Goal: Feedback & Contribution: Contribute content

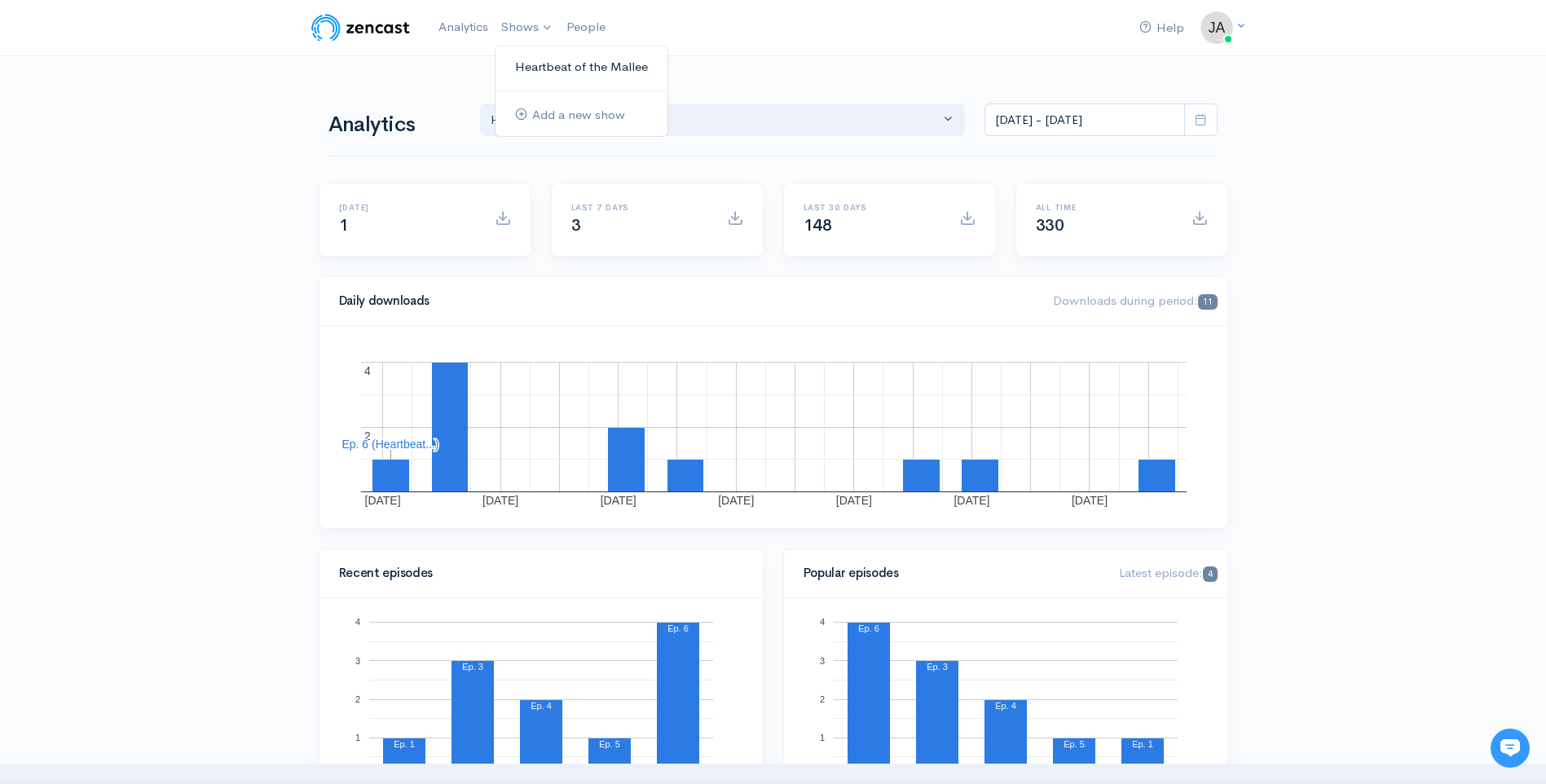
click at [543, 64] on link "Heartbeat of the Mallee" at bounding box center [582, 67] width 172 height 28
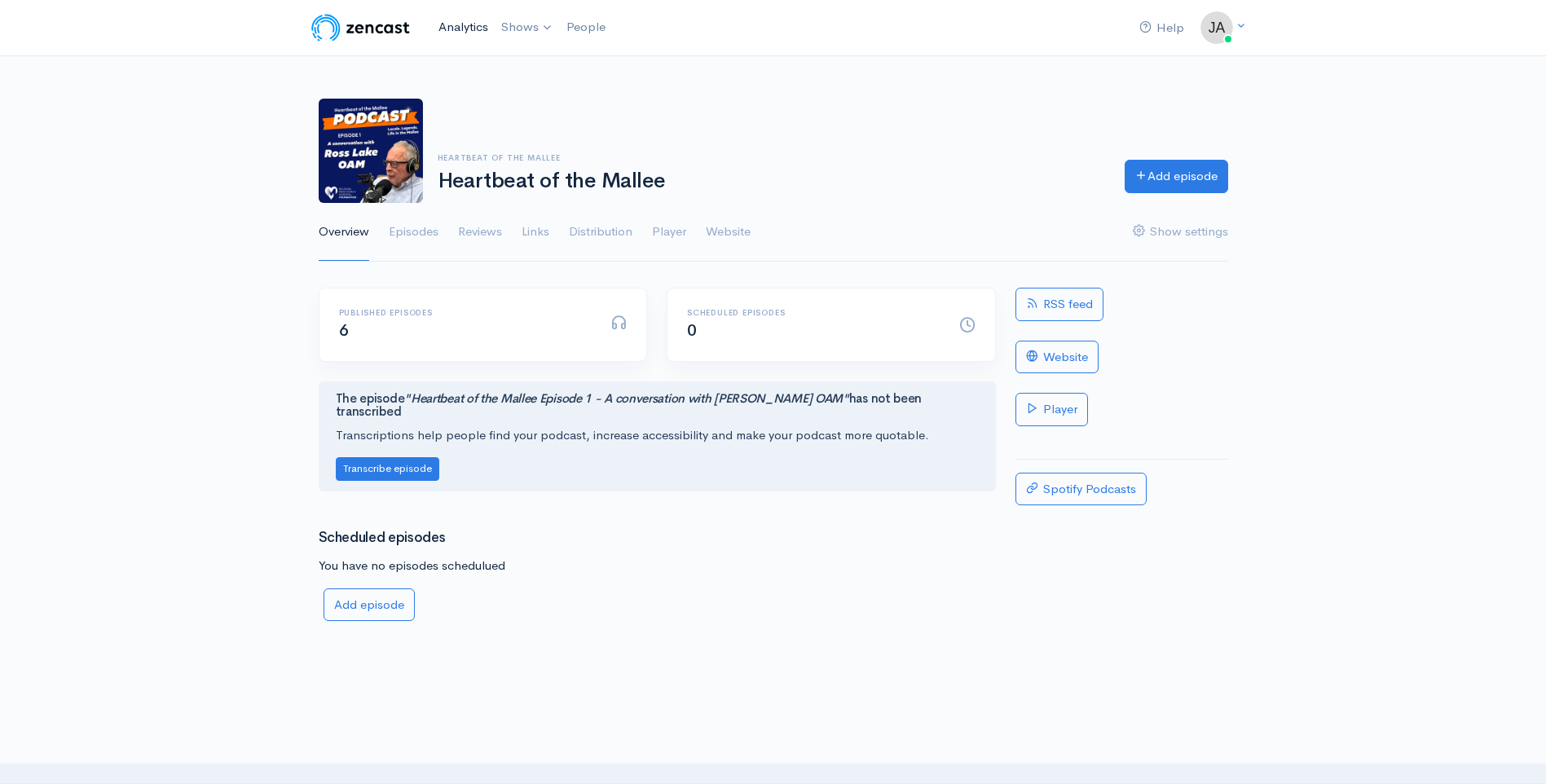
click at [459, 28] on link "Analytics" at bounding box center [463, 27] width 62 height 35
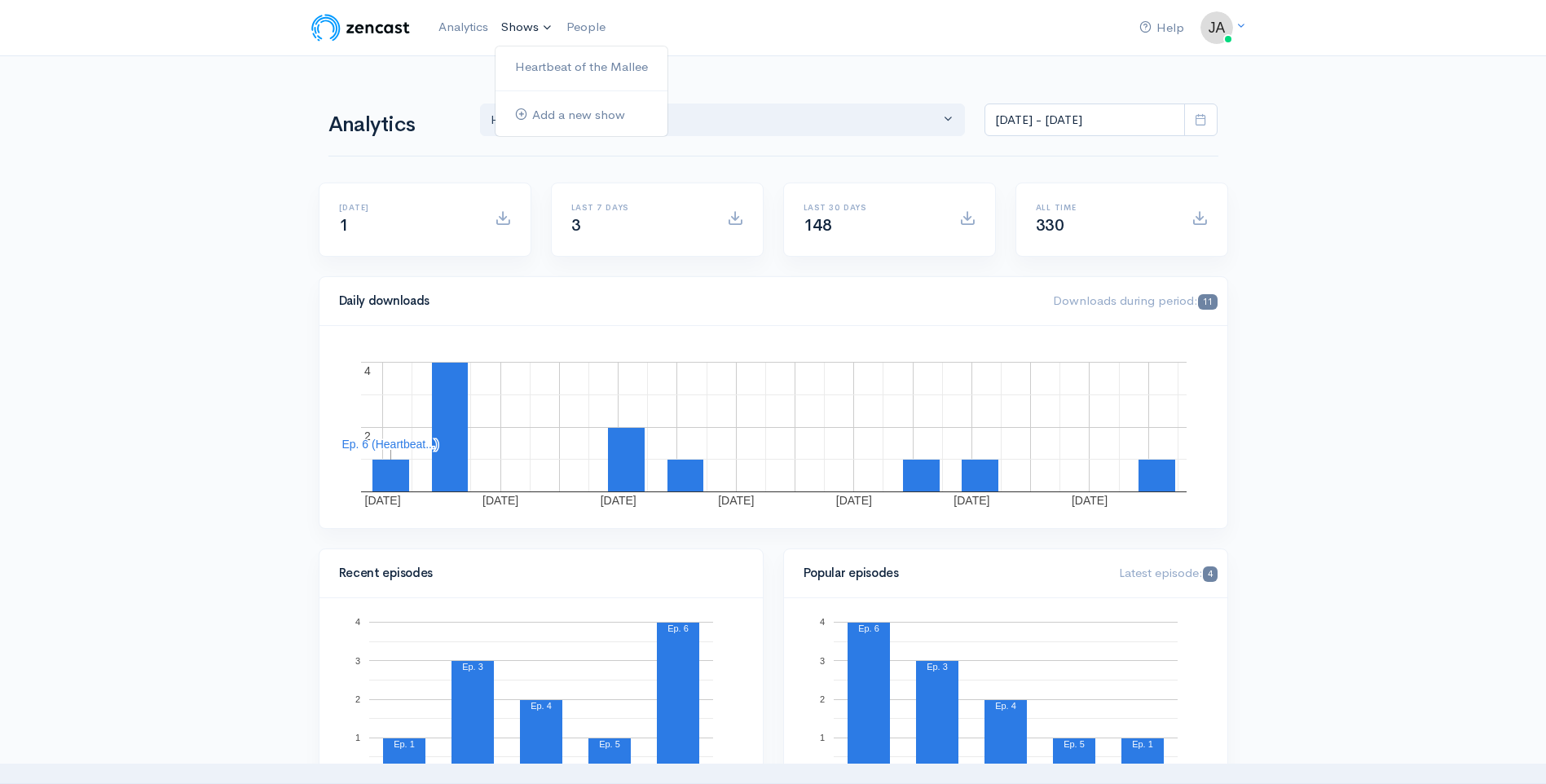
click at [520, 26] on link "Shows" at bounding box center [527, 27] width 65 height 36
click at [539, 62] on link "Heartbeat of the Mallee" at bounding box center [582, 67] width 172 height 28
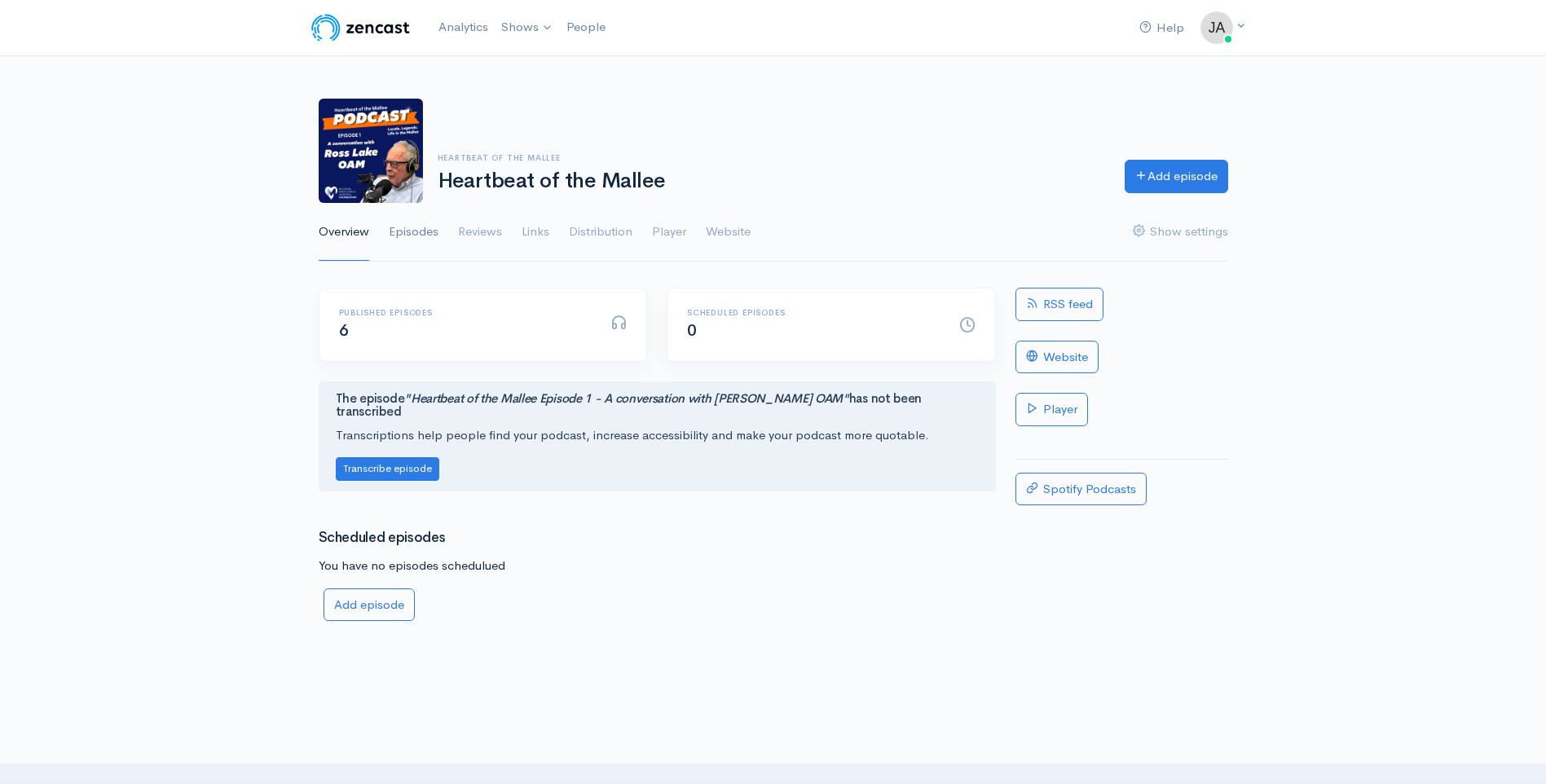
click at [413, 230] on link "Episodes" at bounding box center [413, 232] width 49 height 59
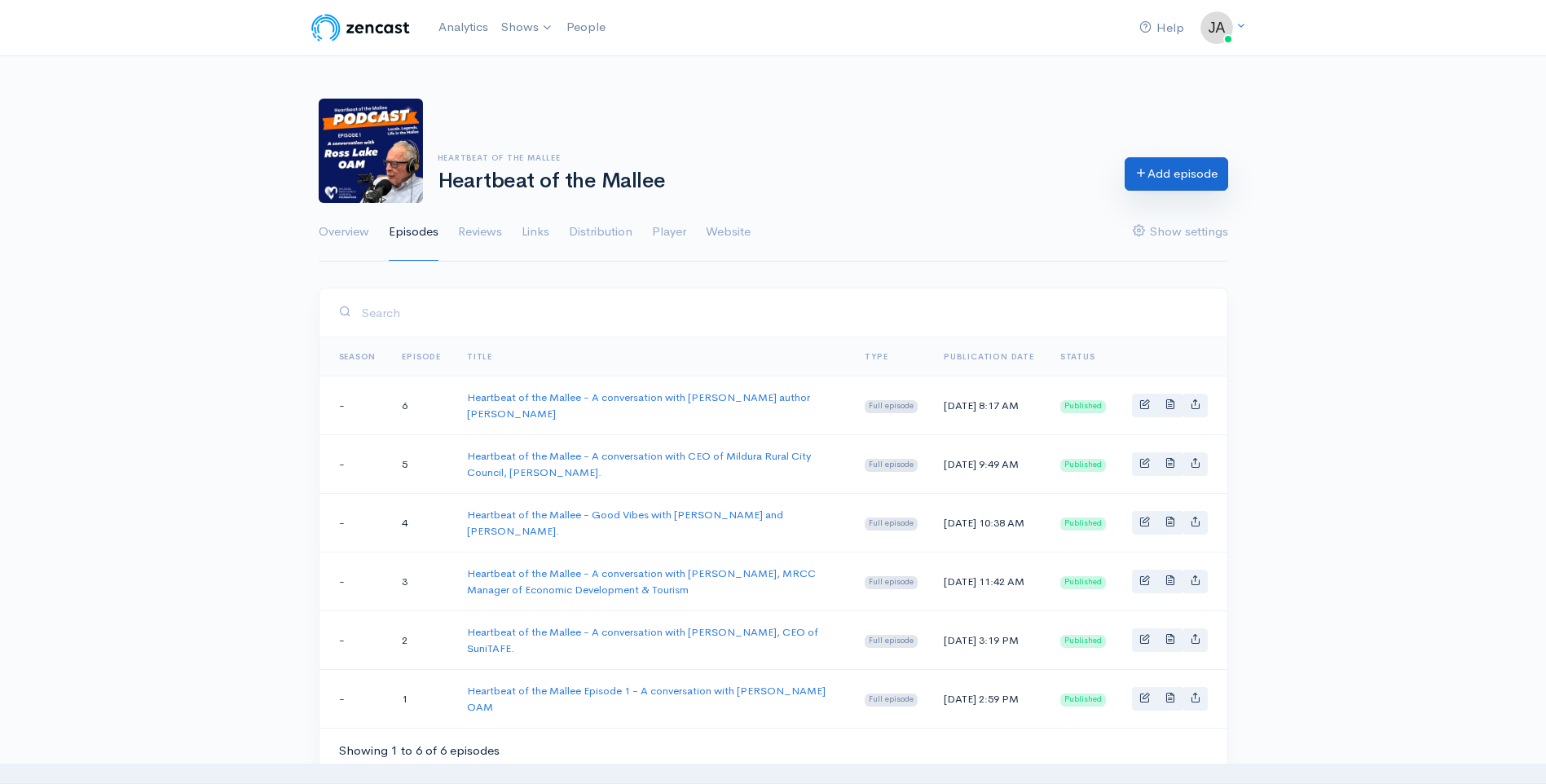
click at [1181, 171] on link "Add episode" at bounding box center [1176, 174] width 104 height 33
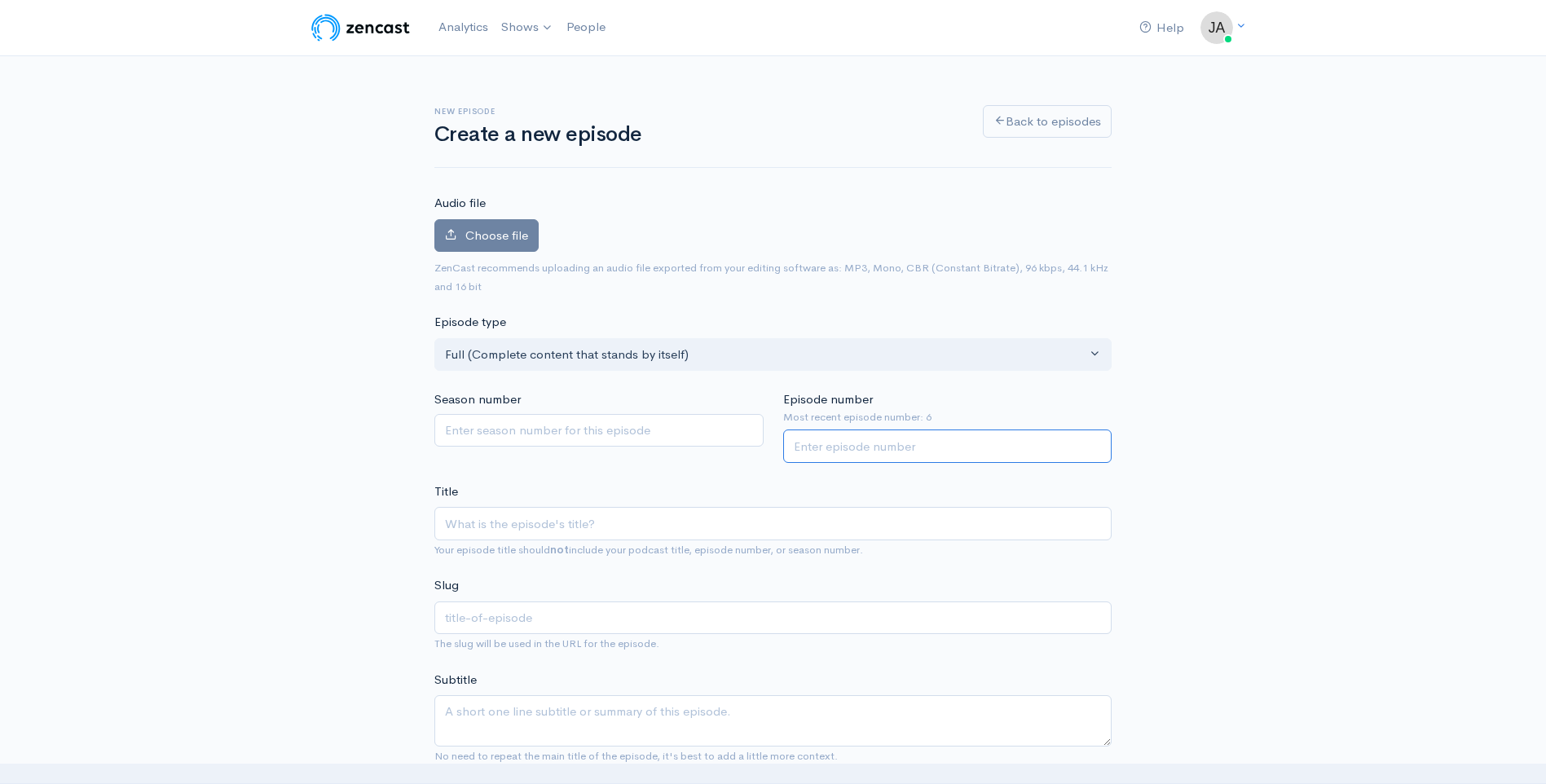
click at [905, 451] on input "Episode number" at bounding box center [948, 446] width 329 height 33
type input "7"
click at [572, 523] on input "Title" at bounding box center [773, 523] width 677 height 33
paste input "Heartbeat of the Mallee - A conversation with [PERSON_NAME] author [PERSON_NAME]"
type input "Heartbeat of the Mallee - A conversation with [PERSON_NAME] author [PERSON_NAME]"
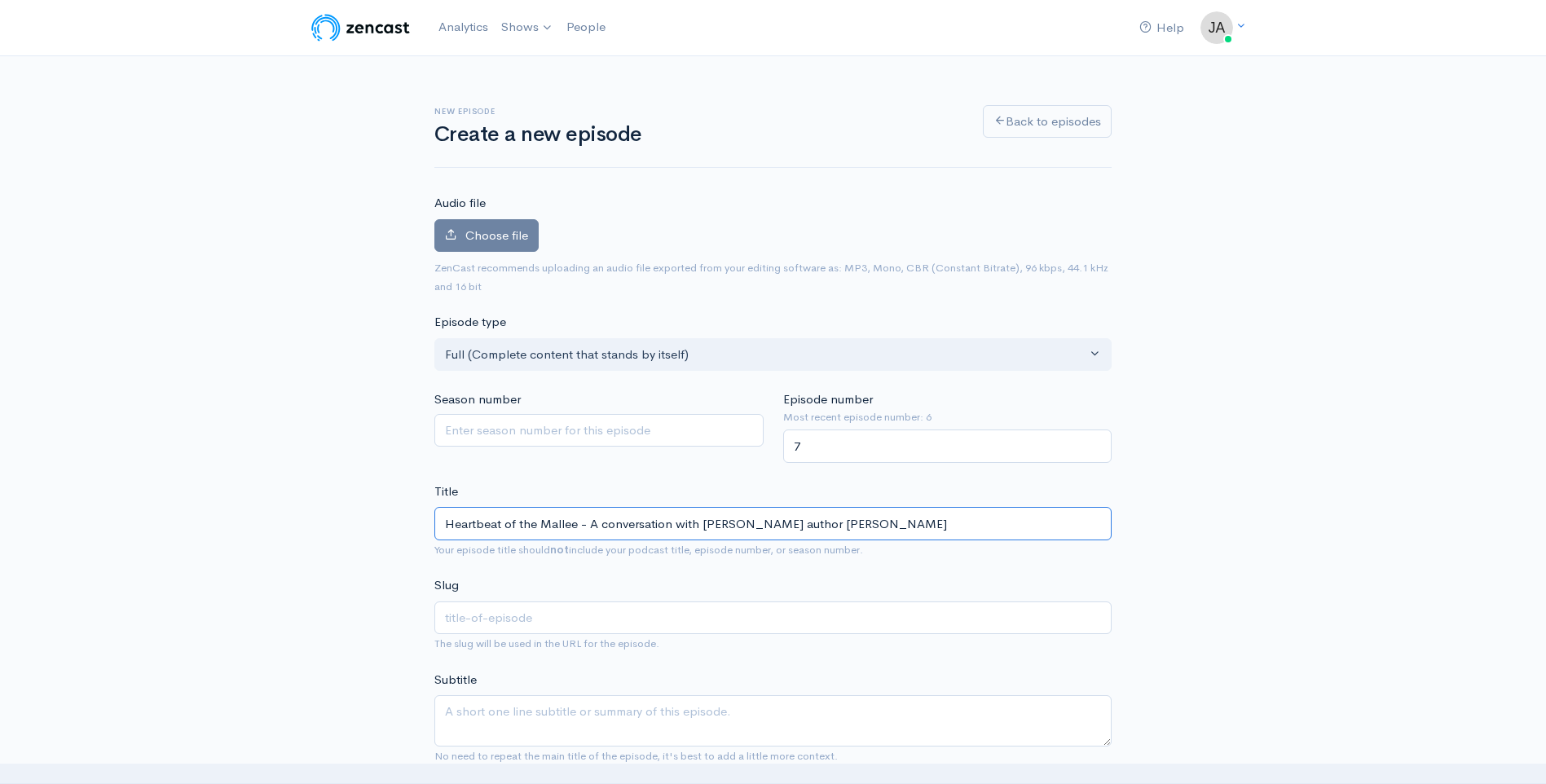
type input "heartbeat-of-the-mallee-a-conversation-with-[PERSON_NAME]-author-[PERSON_NAME]"
drag, startPoint x: 704, startPoint y: 524, endPoint x: 897, endPoint y: 525, distance: 193.0
click at [897, 525] on input "Heartbeat of the Mallee - A conversation with [PERSON_NAME] author [PERSON_NAME]" at bounding box center [773, 523] width 677 height 33
type input "Heartbeat of the Mallee - A conversation with O"
type input "heartbeat-of-the-mallee-a-conversation-with-o"
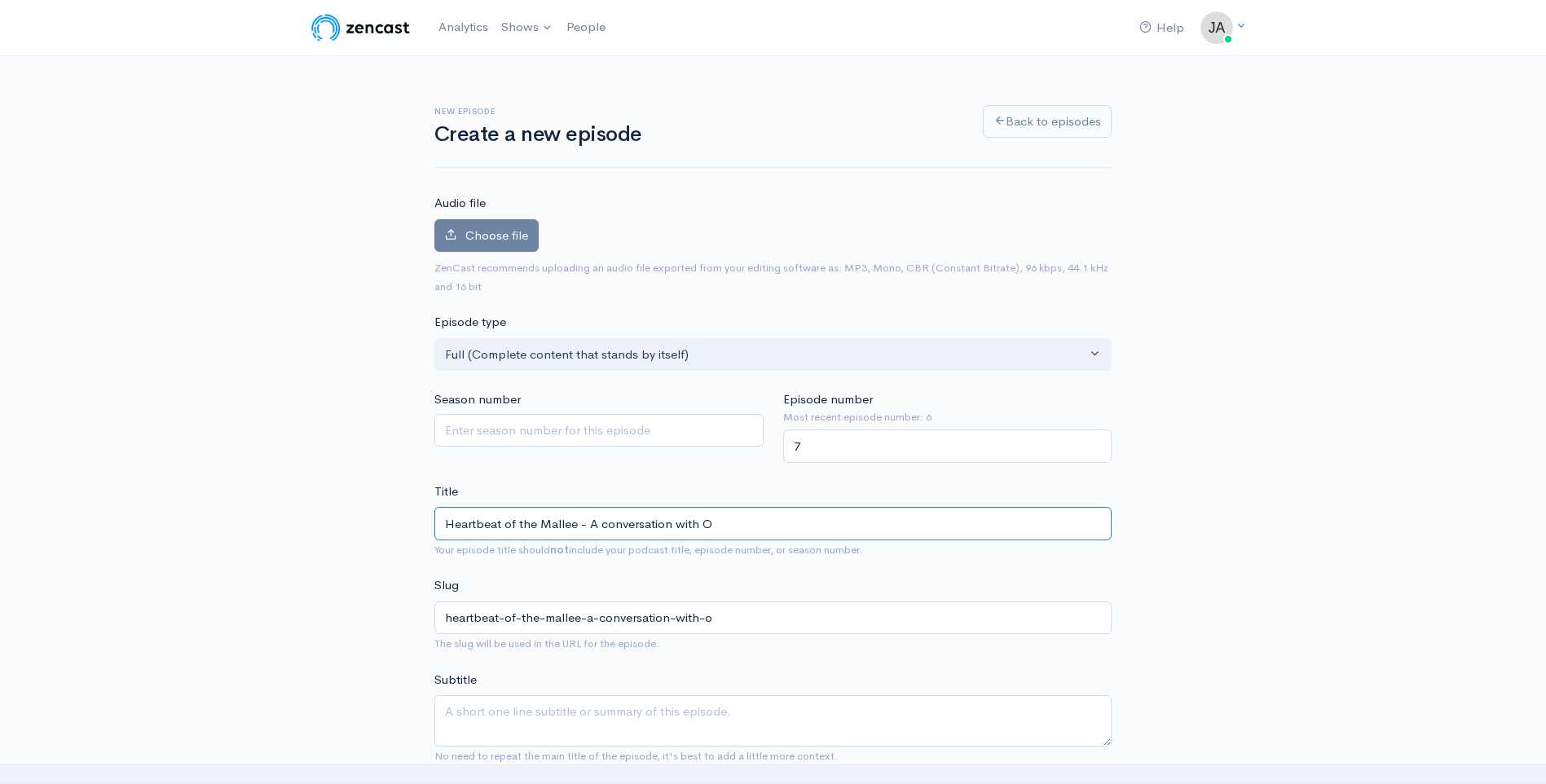
type input "Heartbeat of the Mallee - A conversation with On"
type input "heartbeat-of-the-mallee-a-conversation-with-on"
type input "Heartbeat of the Mallee - A conversation with One"
type input "heartbeat-of-the-mallee-a-conversation-with-one"
type input "Heartbeat of the Mallee - A conversation with One A"
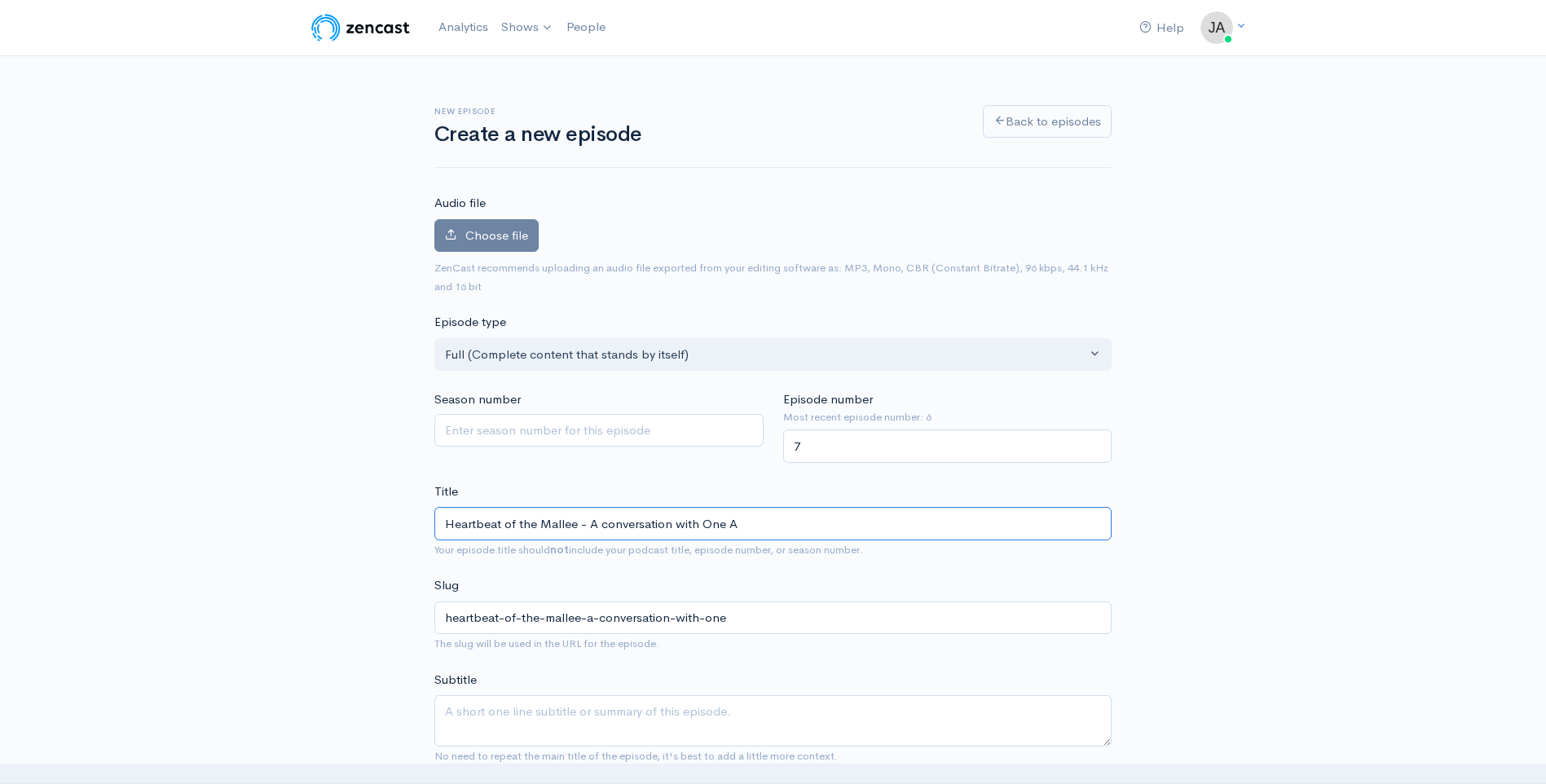
type input "heartbeat-of-the-mallee-a-conversation-with-one-a"
type input "Heartbeat of the Mallee - A conversation with One Ag"
type input "heartbeat-of-the-mallee-a-conversation-with-one-ag"
type input "Heartbeat of the Mallee - A conversation with One Age"
type input "heartbeat-of-the-mallee-a-conversation-with-one-age"
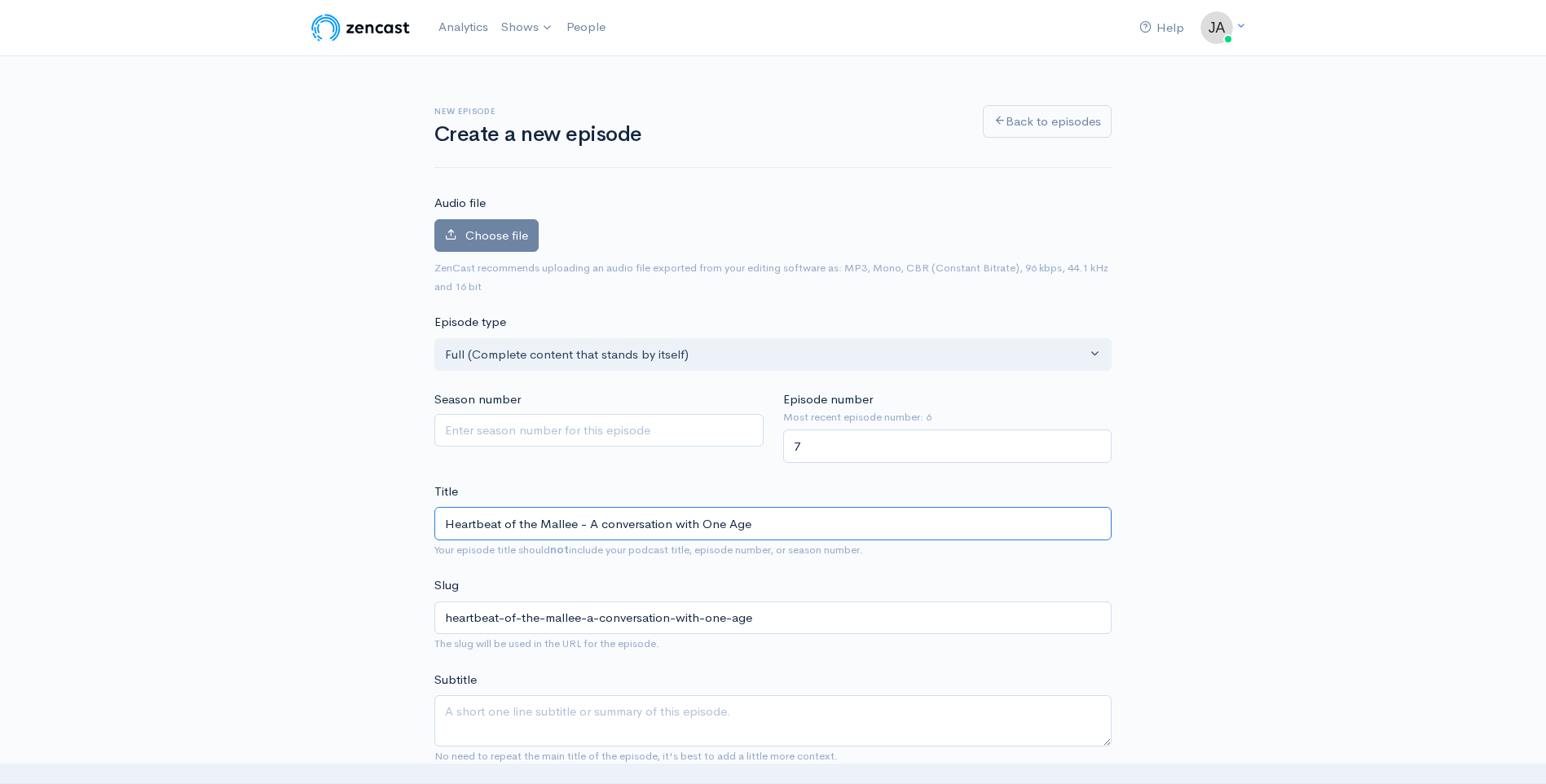
type input "Heartbeat of the Mallee - A conversation with One Agec"
type input "heartbeat-of-the-mallee-a-conversation-with-one-agec"
type input "Heartbeat of the Mallee - A conversation with One Agecy"
type input "heartbeat-of-the-mallee-a-conversation-with-one-agecy"
type input "Heartbeat of the Mallee - A conversation with One Agec"
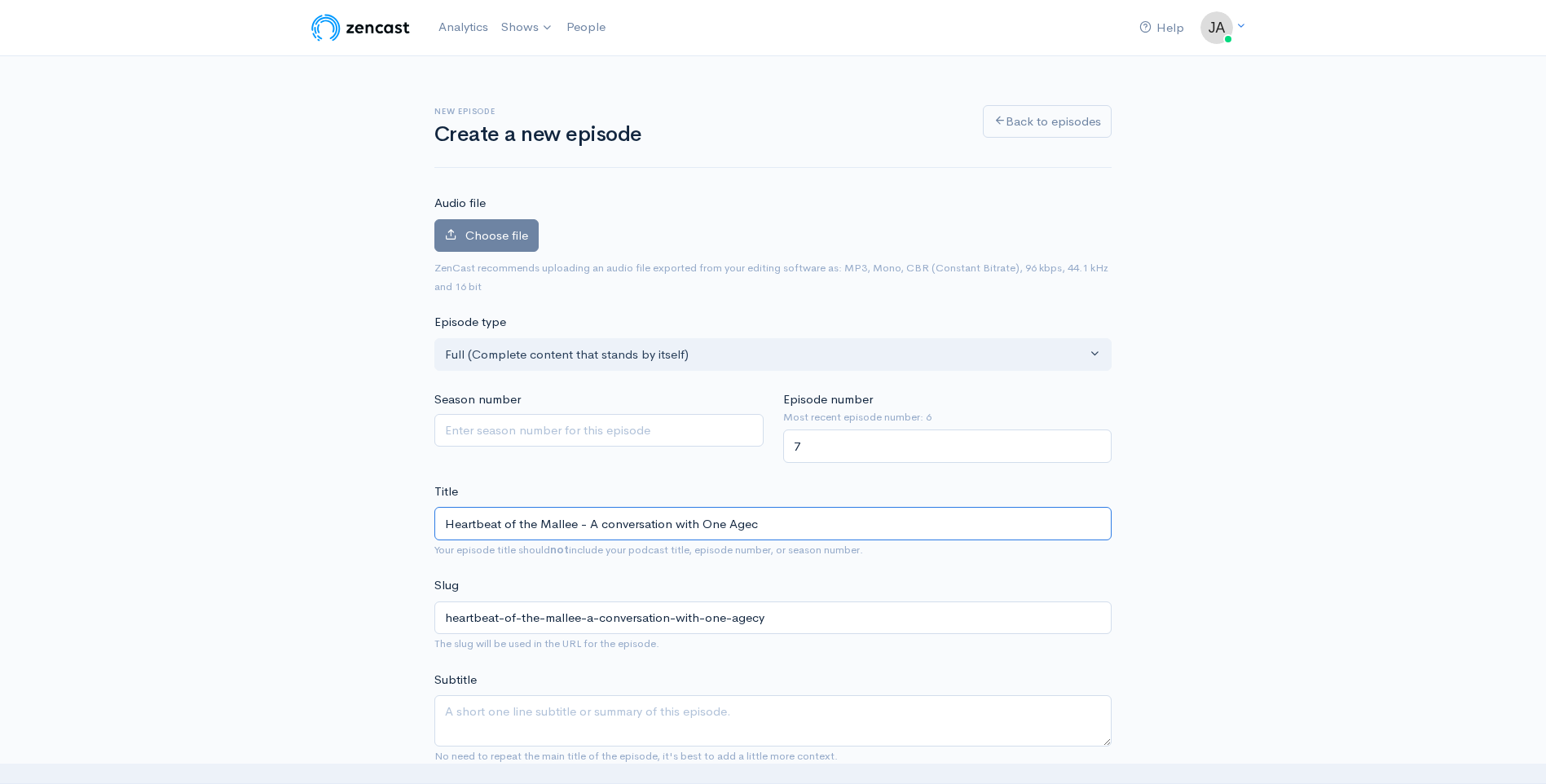
type input "heartbeat-of-the-mallee-a-conversation-with-one-agec"
type input "Heartbeat of the Mallee - A conversation with One Age"
type input "heartbeat-of-the-mallee-a-conversation-with-one-age"
type input "Heartbeat of the Mallee - A conversation with One Ag"
type input "heartbeat-of-the-mallee-a-conversation-with-one-ag"
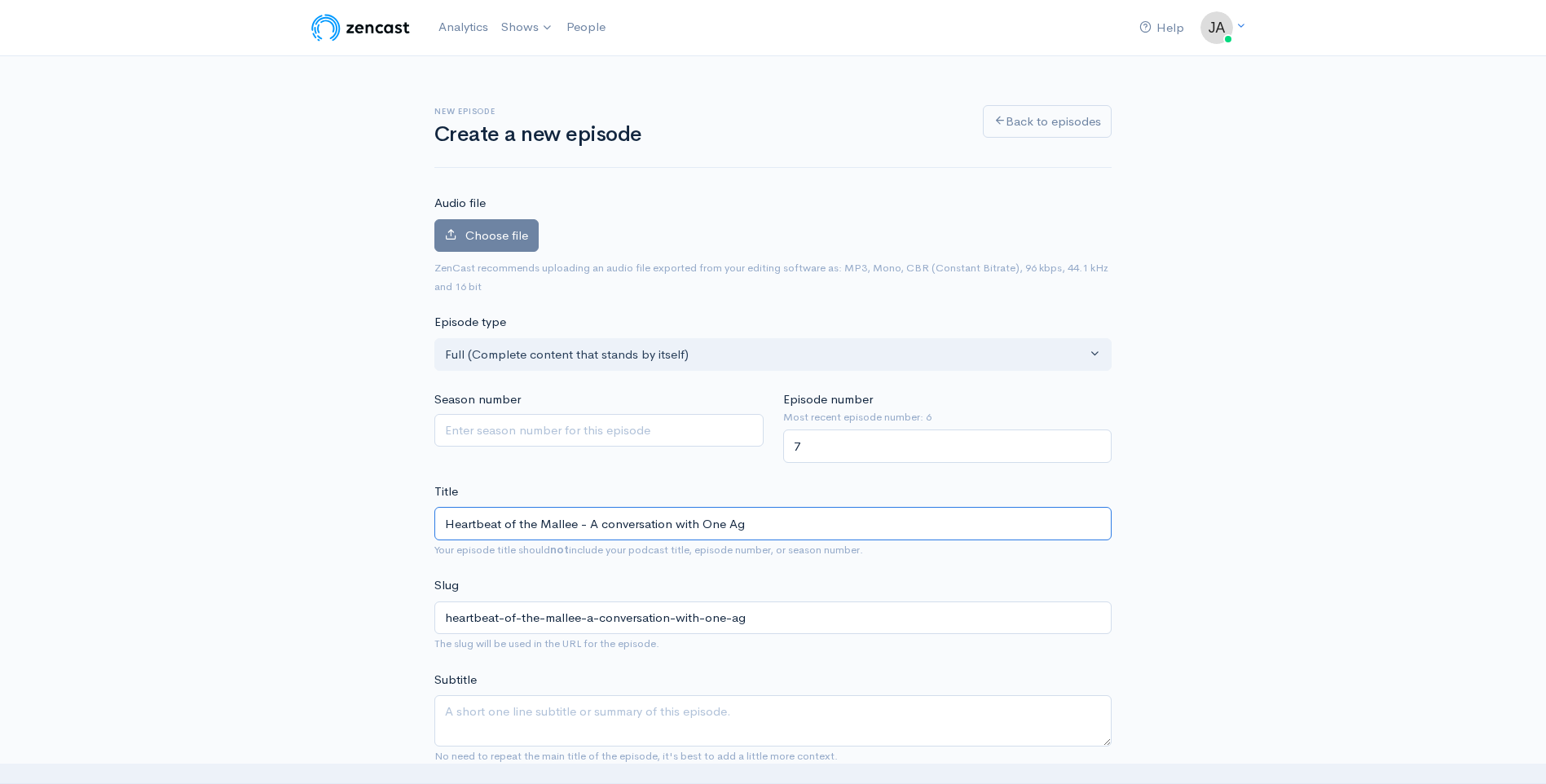
type input "Heartbeat of the Mallee - A conversation with One A"
type input "heartbeat-of-the-mallee-a-conversation-with-one-a"
type input "Heartbeat of the Mallee - A conversation with One Ag"
type input "heartbeat-of-the-mallee-a-conversation-with-one-ag"
type input "Heartbeat of the Mallee - A conversation with One Age"
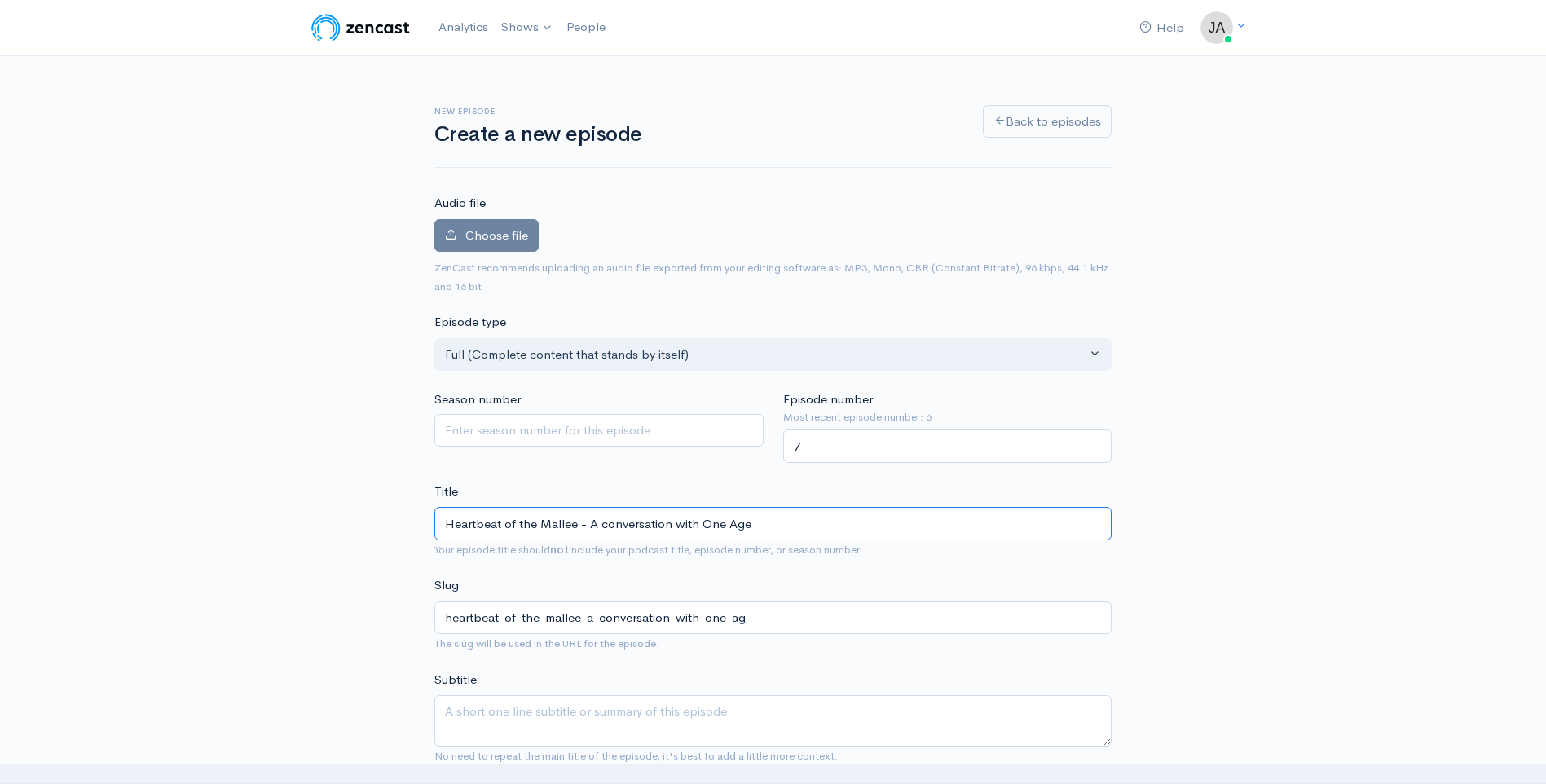
type input "heartbeat-of-the-mallee-a-conversation-with-one-age"
type input "Heartbeat of the Mallee - A conversation with One Agen"
type input "heartbeat-of-the-mallee-a-conversation-with-one-agen"
type input "Heartbeat of the Mallee - A conversation with One Agenc"
type input "heartbeat-of-the-mallee-a-conversation-with-one-agenc"
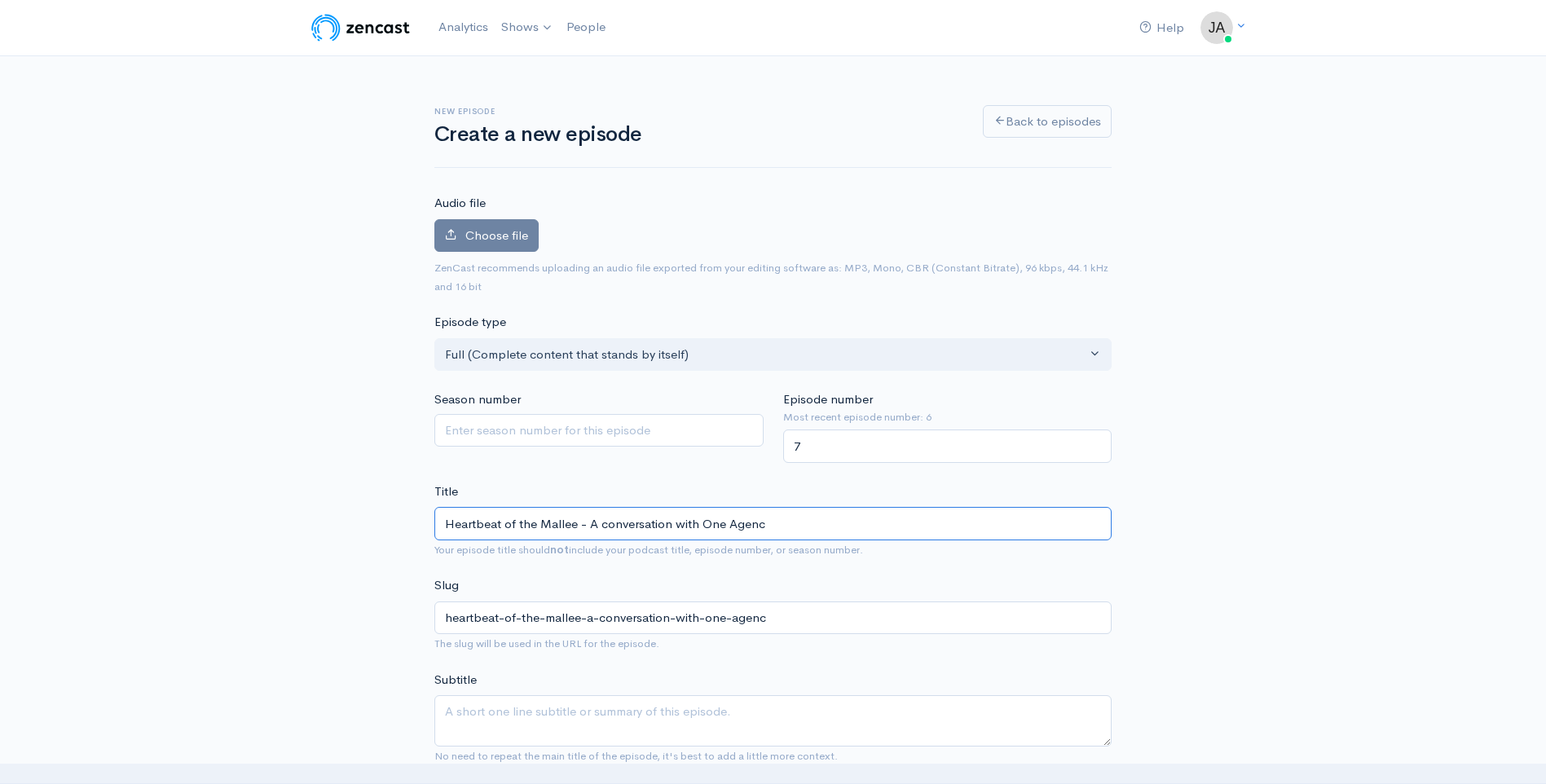
type input "Heartbeat of the Mallee - A conversation with One Agency"
type input "heartbeat-of-the-mallee-a-conversation-with-one-agency"
type input "Heartbeat of the Mallee - A conversation with One Agency M"
type input "heartbeat-of-the-mallee-a-conversation-with-one-agency-m"
type input "Heartbeat of the Mallee - A conversation with One Agency Mi"
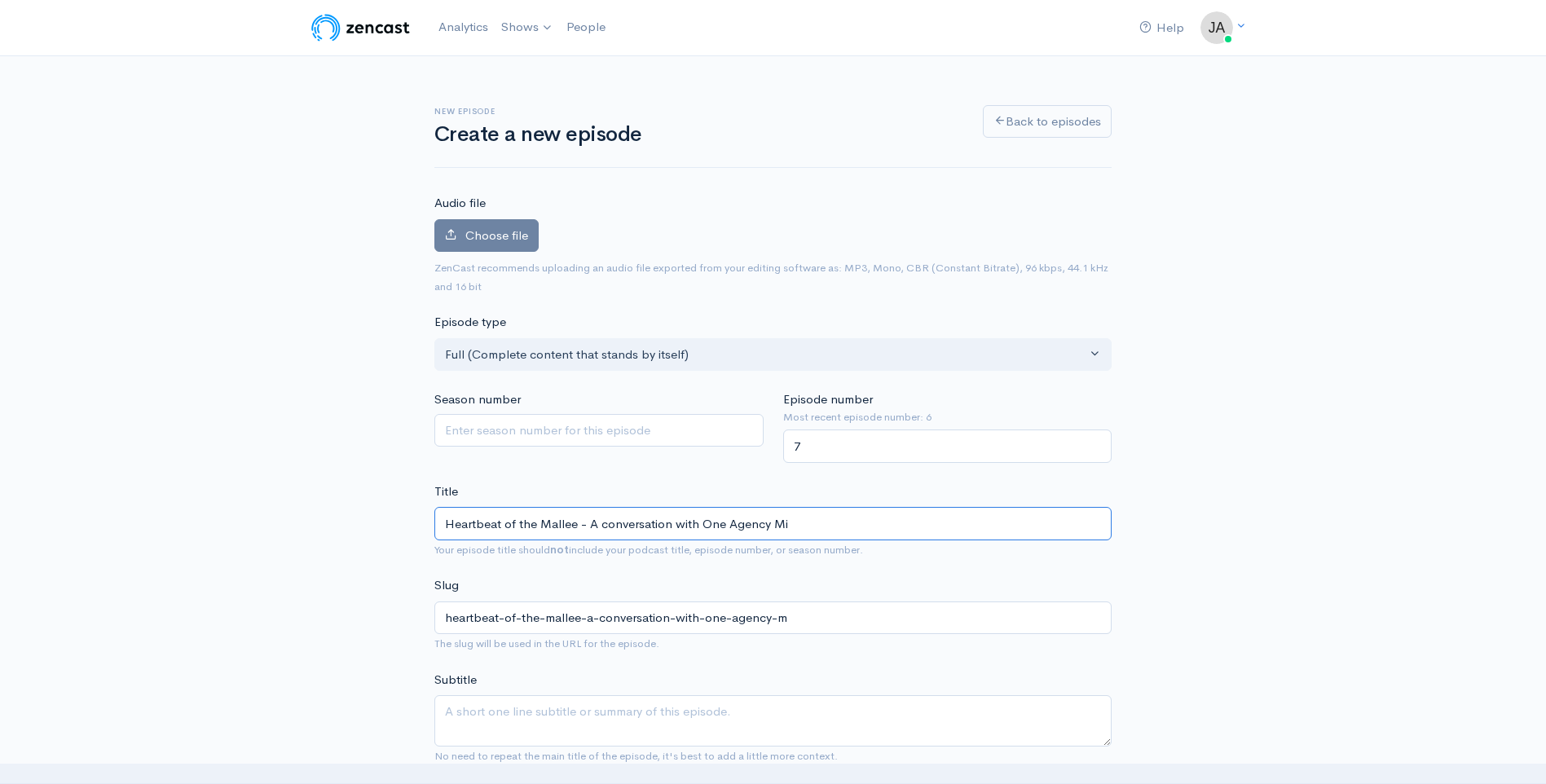
type input "heartbeat-of-the-mallee-a-conversation-with-one-agency-mi"
type input "Heartbeat of the Mallee - A conversation with One Agency Mil"
type input "heartbeat-of-the-mallee-a-conversation-with-one-agency-mil"
type input "Heartbeat of the Mallee - A conversation with One Agency Mild"
type input "heartbeat-of-the-mallee-a-conversation-with-one-agency-mild"
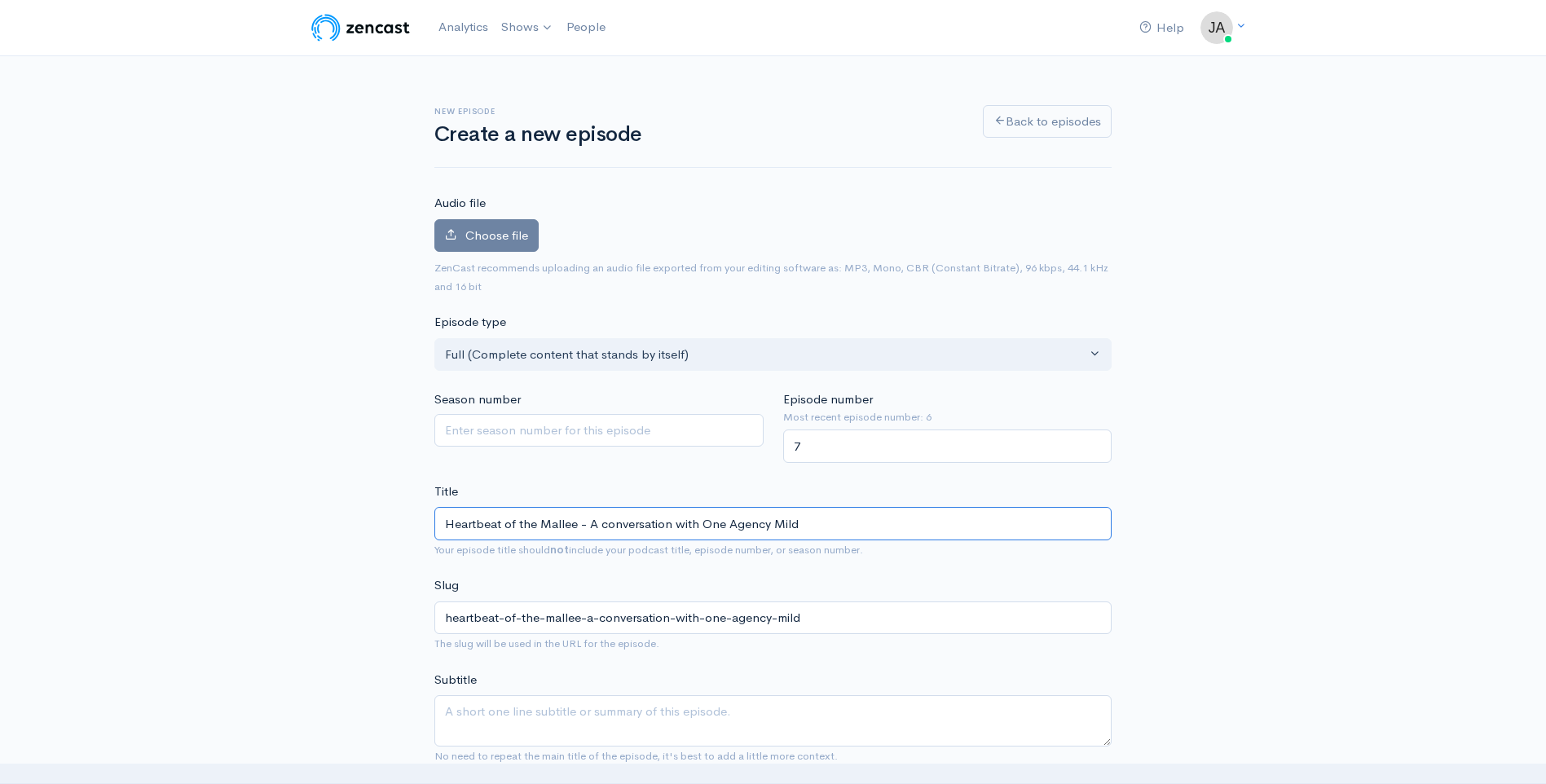
type input "Heartbeat of the Mallee - A conversation with One Agency Mildu"
type input "heartbeat-of-the-mallee-a-conversation-with-one-agency-mildu"
type input "Heartbeat of the Mallee - A conversation with One Agency [PERSON_NAME]"
type input "heartbeat-of-the-mallee-a-conversation-with-one-agency-mildur"
type input "Heartbeat of the Mallee - A conversation with One Agency [PERSON_NAME]"
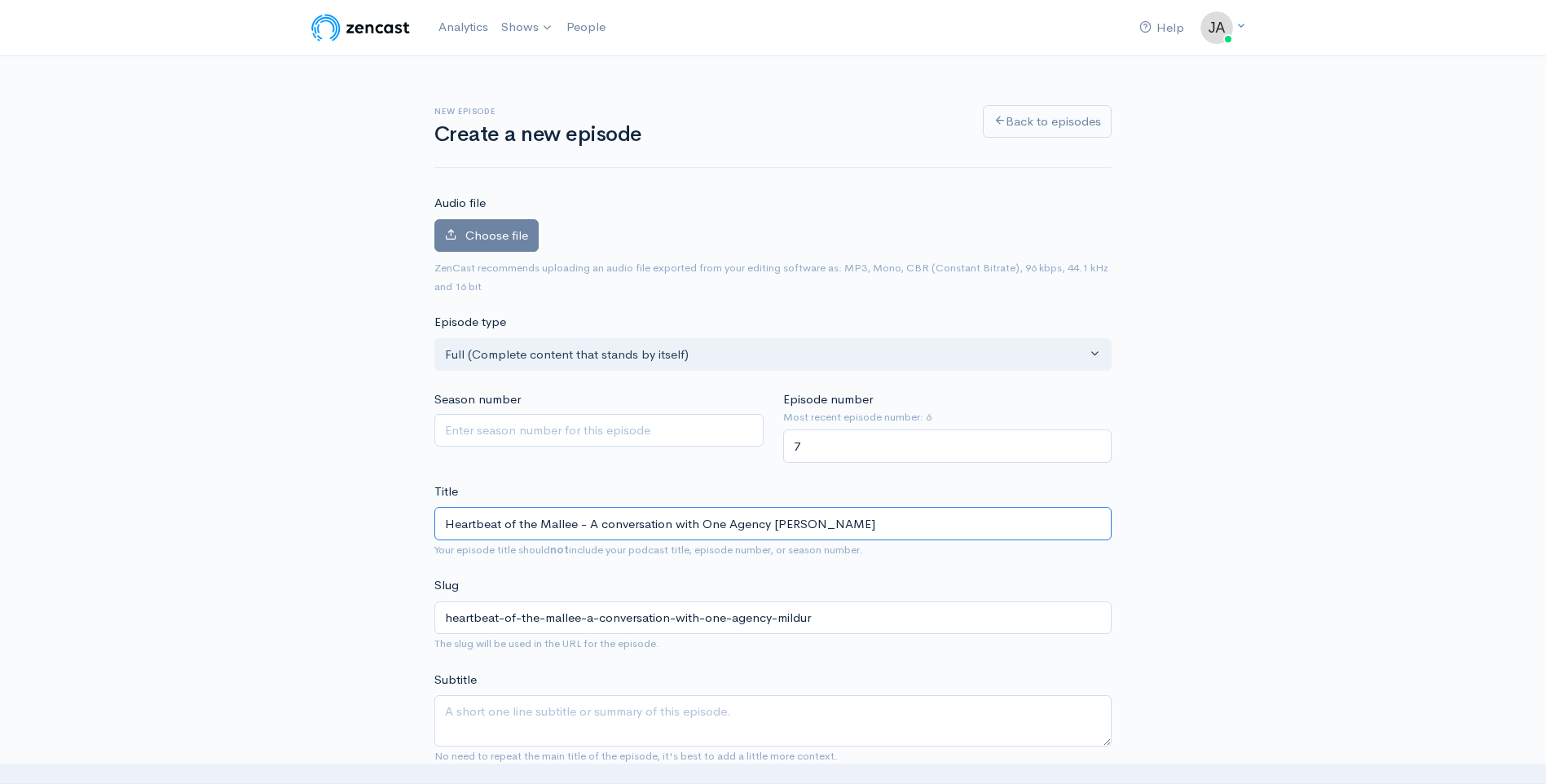
type input "heartbeat-of-the-mallee-a-conversation-with-one-agency-mildur-p"
type input "Heartbeat of the Mallee - A conversation with One Agency [PERSON_NAME]"
type input "heartbeat-of-the-mallee-a-conversation-with-one-agency-mildur-pr"
type input "Heartbeat of the Mallee - A conversation with One Agency [PERSON_NAME]"
type input "heartbeat-of-the-mallee-a-conversation-with-one-agency-mildur-pri"
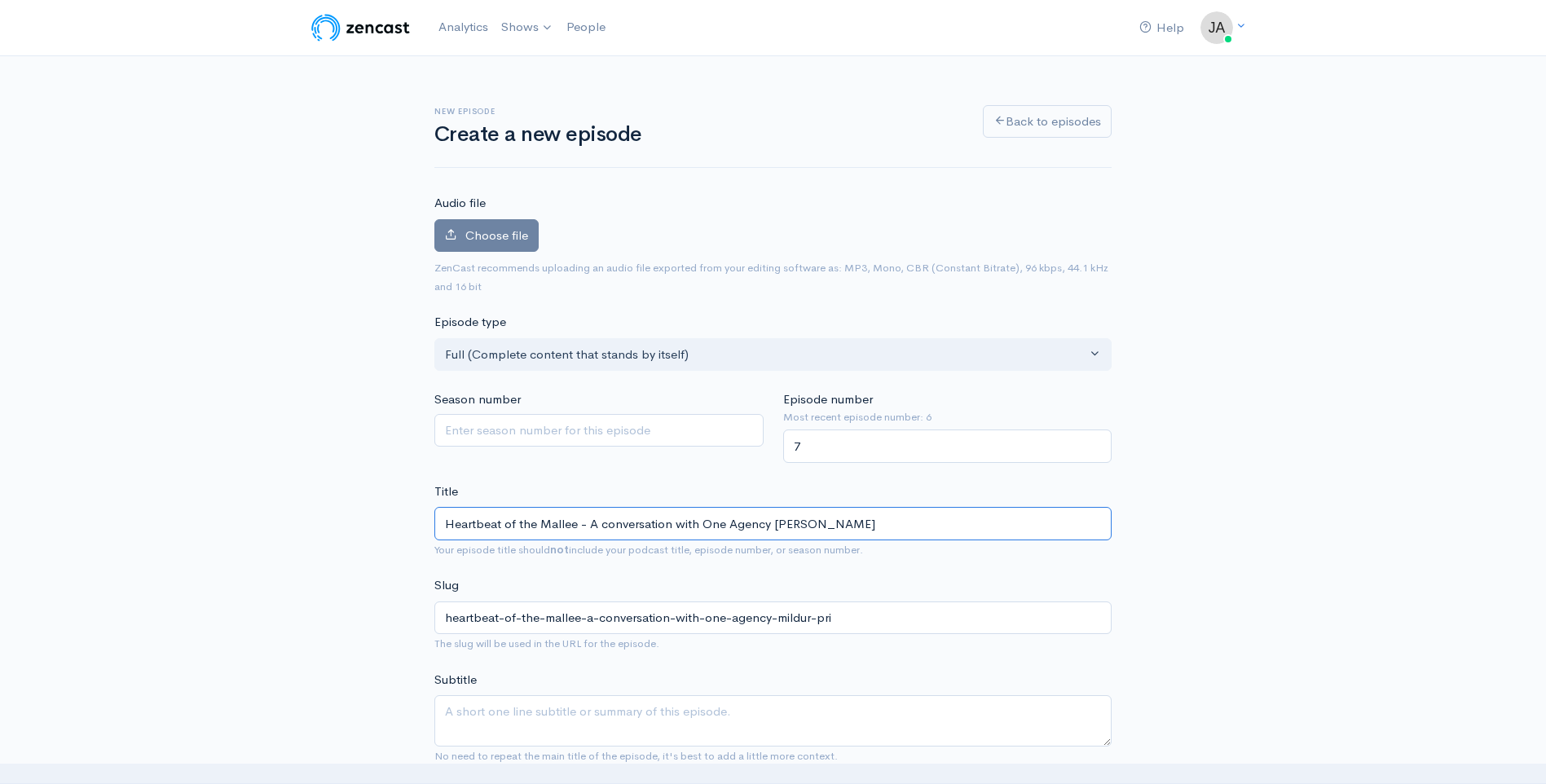
type input "Heartbeat of the Mallee - A conversation with One Agency [PERSON_NAME]"
type input "heartbeat-of-the-mallee-a-conversation-with-one-agency-mildur-prin"
type input "Heartbeat of the Mallee - A conversation with One Agency [PERSON_NAME]"
type input "heartbeat-of-the-mallee-a-conversation-with-one-agency-mildur-princ"
type input "Heartbeat of the Mallee - A conversation with One Agency [PERSON_NAME]"
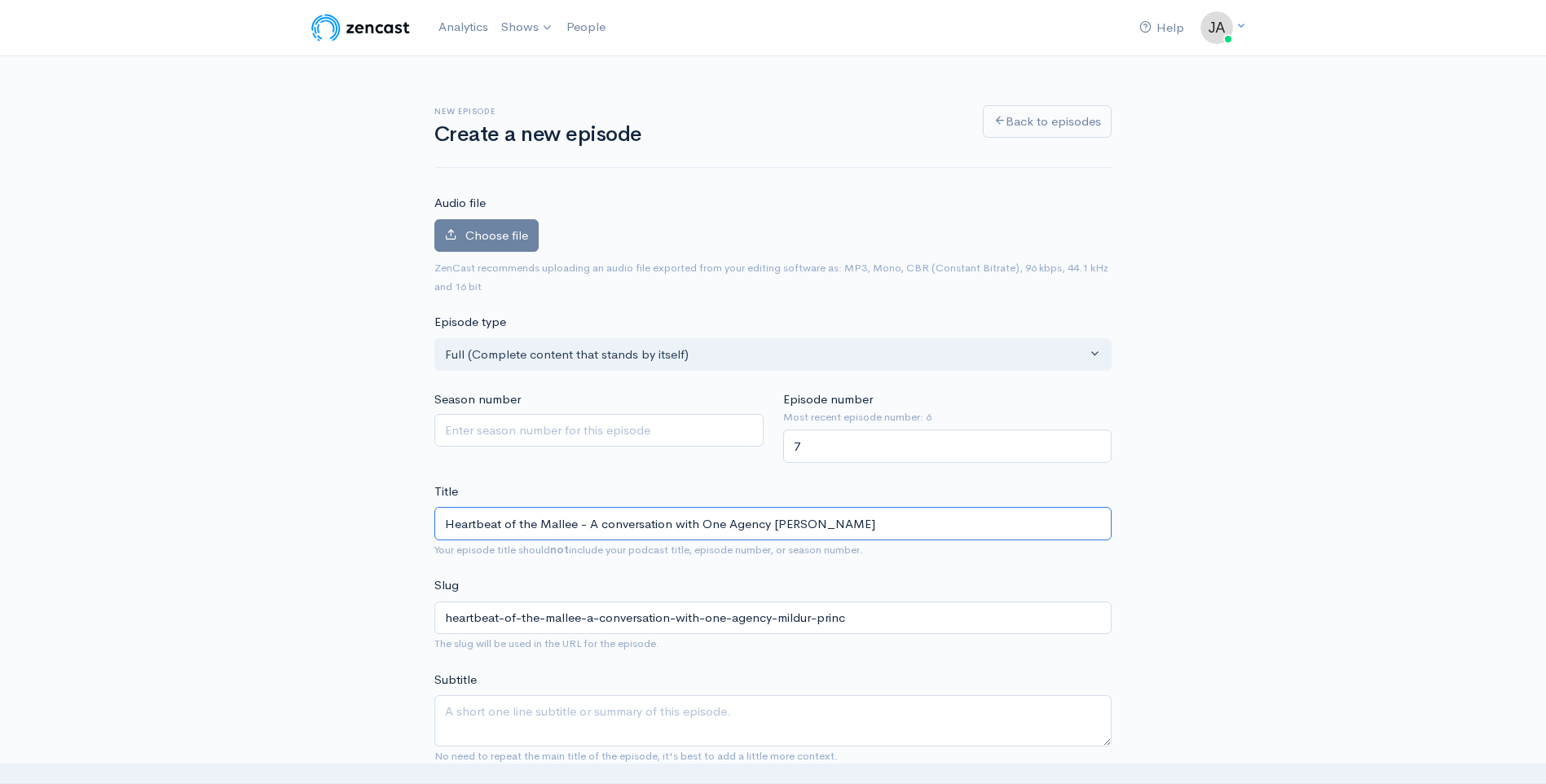
type input "heartbeat-of-the-mallee-a-conversation-with-one-agency-mildur-princi"
type input "Heartbeat of the Mallee - A conversation with One Agency [PERSON_NAME]"
type input "heartbeat-of-the-mallee-a-conversation-with-one-agency-[PERSON_NAME]"
type input "Heartbeat of the Mallee - A conversation with One Agency [PERSON_NAME]"
type input "heartbeat-of-the-mallee-a-conversation-with-one-agency-mildur-principa"
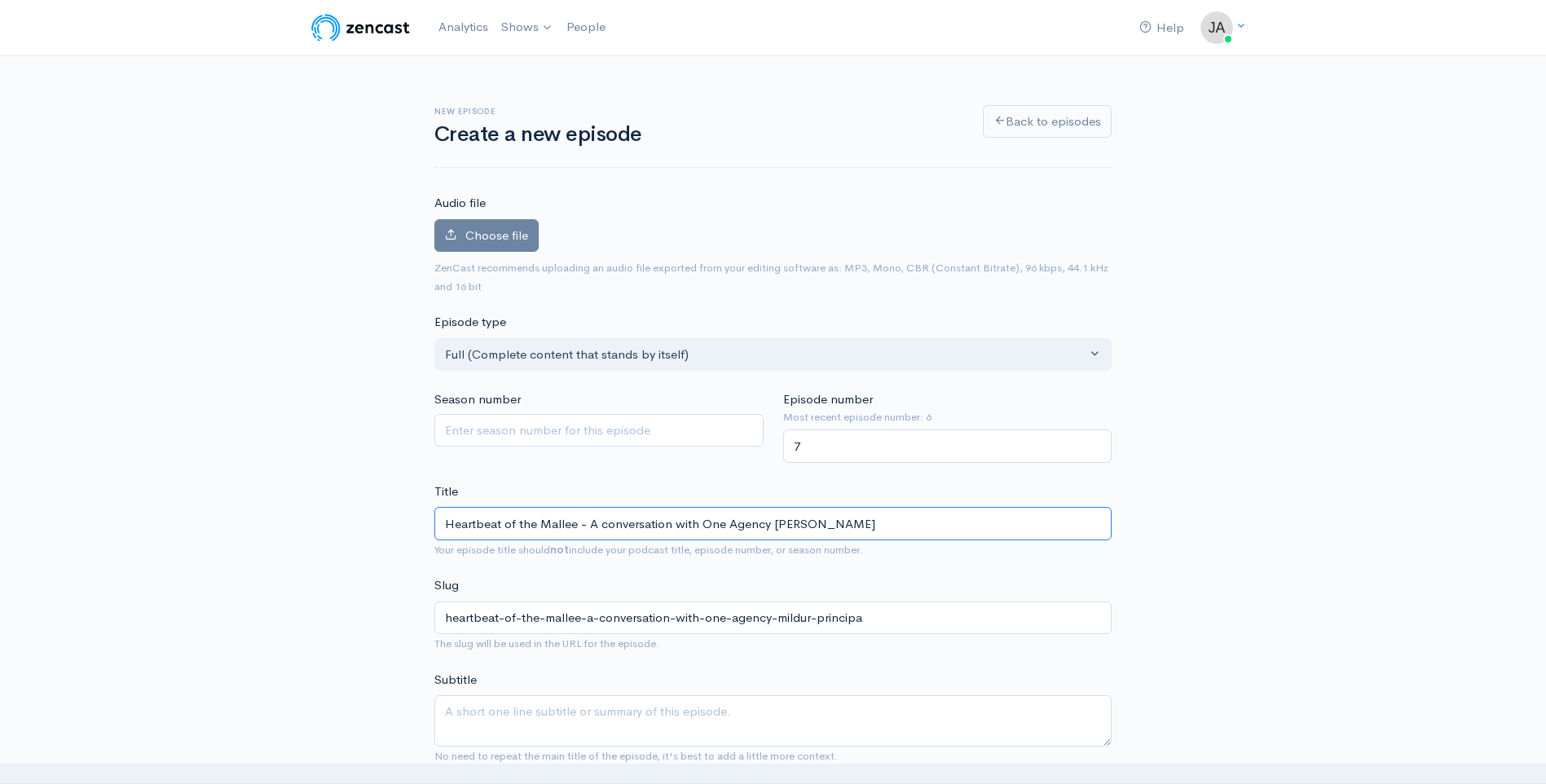
type input "Heartbeat of the Mallee - A conversation with One Agency Mildur Principal"
type input "heartbeat-of-the-mallee-a-conversation-with-one-agency-mildur-principal"
type input "Heartbeat of the Mallee - A conversation with One Agency Mildura Principal"
type input "heartbeat-of-the-mallee-a-conversation-with-one-agency-mildura-principal"
click at [882, 526] on input "Heartbeat of the Mallee - A conversation with One Agency Mildura Principal" at bounding box center [773, 523] width 677 height 33
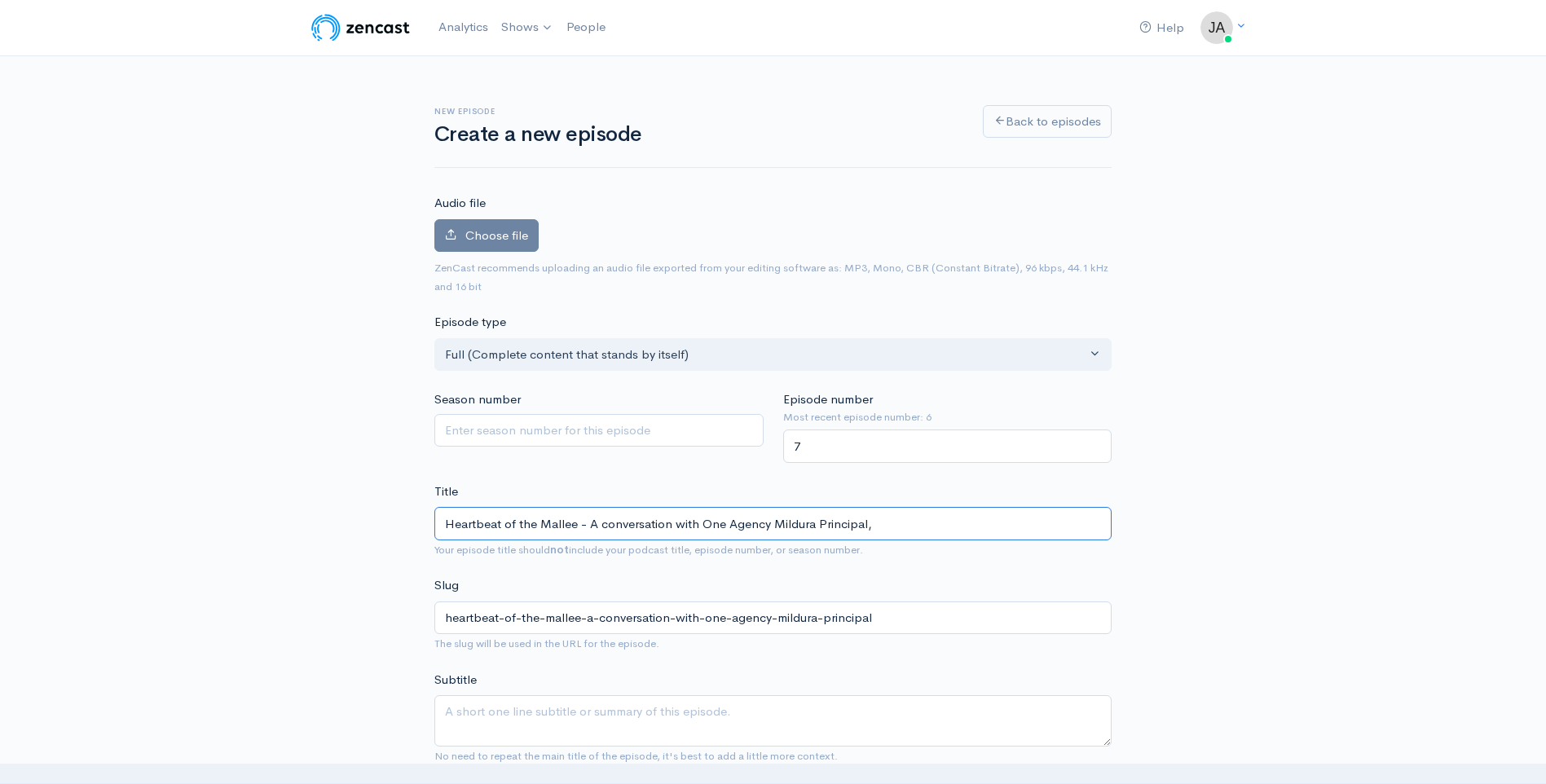
type input "Heartbeat of the Mallee - A conversation with One Agency Mildura Principal, M"
type input "heartbeat-of-the-mallee-a-conversation-with-one-agency-mildura-principal-m"
type input "Heartbeat of the Mallee - A conversation with One Agency Mildura Principal, Ma"
type input "heartbeat-of-the-mallee-a-conversation-with-one-agency-mildura-principal-ma"
type input "Heartbeat of the Mallee - A conversation with One Agency Mildura Principal, Mar"
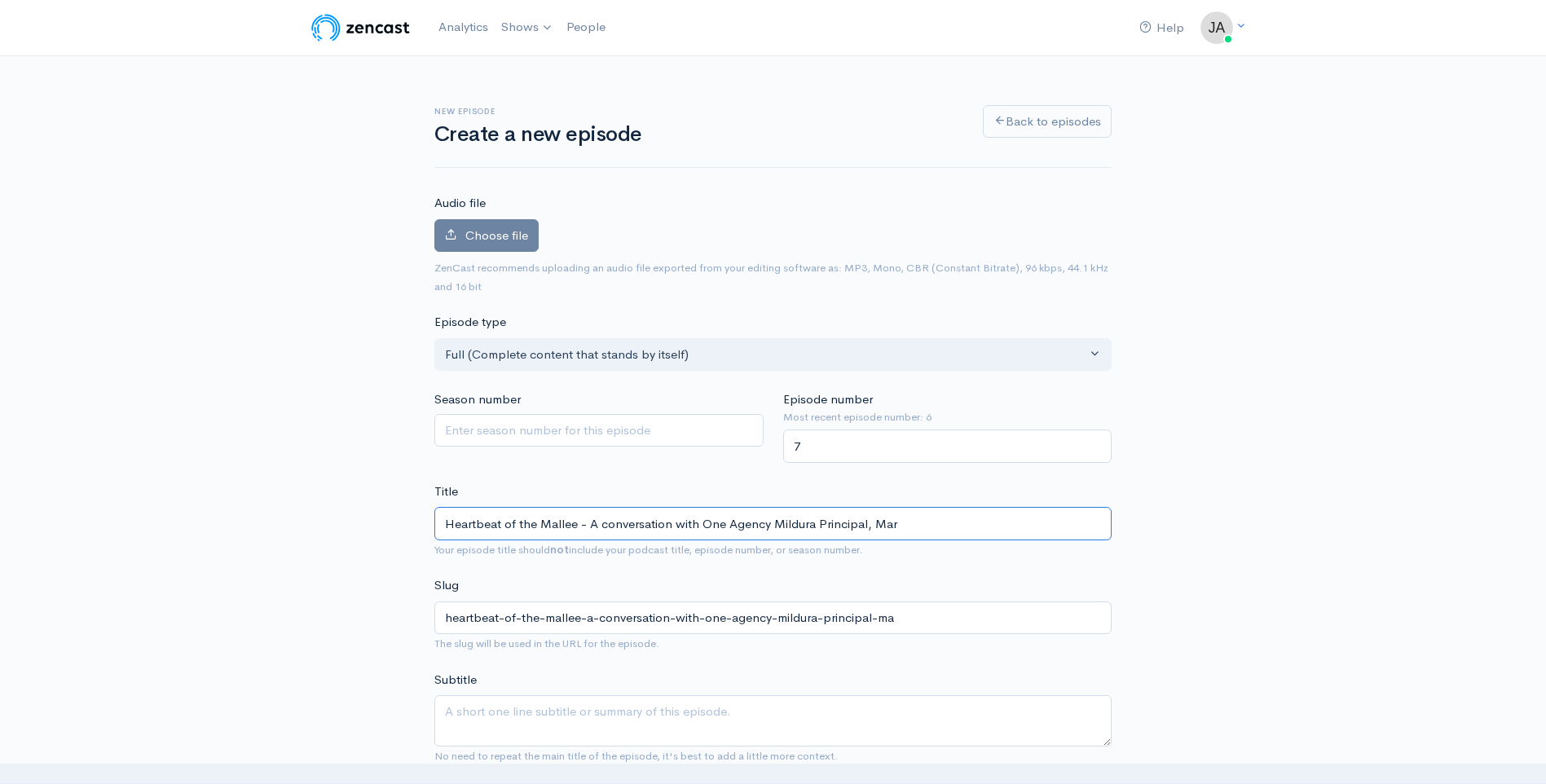
type input "heartbeat-of-the-mallee-a-conversation-with-one-agency-mildura-principal-mar"
type input "Heartbeat of the Mallee - A conversation with One Agency Mildura Principal, [PE…"
type input "heartbeat-of-the-mallee-a-conversation-with-one-agency-mildura-principal-mark"
type input "Heartbeat of the Mallee - A conversation with One Agency Mildura Principal, [PE…"
type input "heartbeat-of-the-mallee-a-conversation-with-one-agency-mildura-principal-[PERSO…"
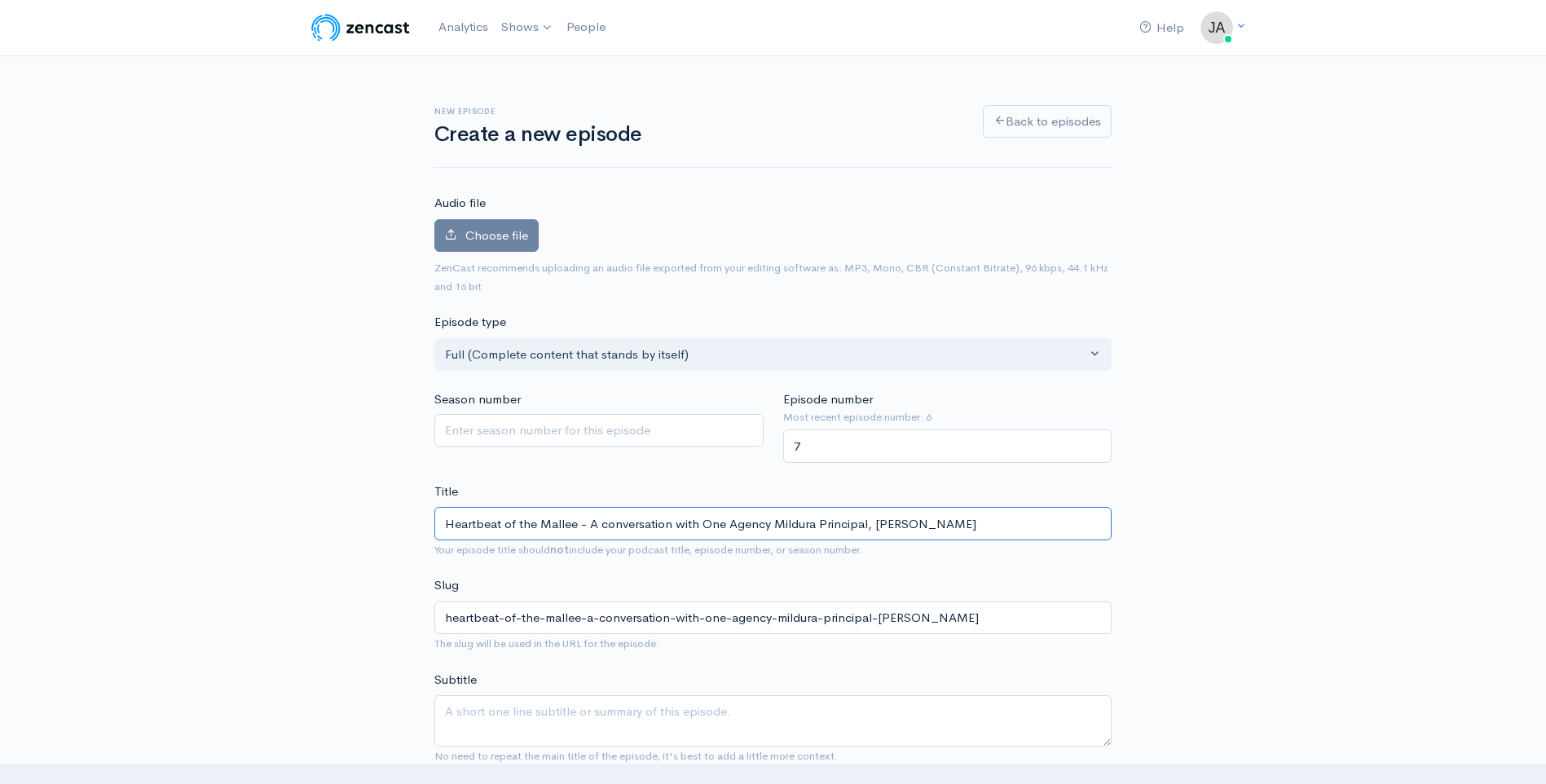
type input "Heartbeat of the Mallee - A conversation with One Agency Mildura Principal, [PE…"
type input "heartbeat-of-the-mallee-a-conversation-with-one-agency-mildura-principal-mark-th"
type input "Heartbeat of the Mallee - A conversation with One Agency Mildura Principal, [PE…"
type input "heartbeat-of-the-mallee-a-conversation-with-one-agency-mildura-principal-[PERSO…"
type input "Heartbeat of the Mallee - A conversation with One Agency Mildura Principal, [PE…"
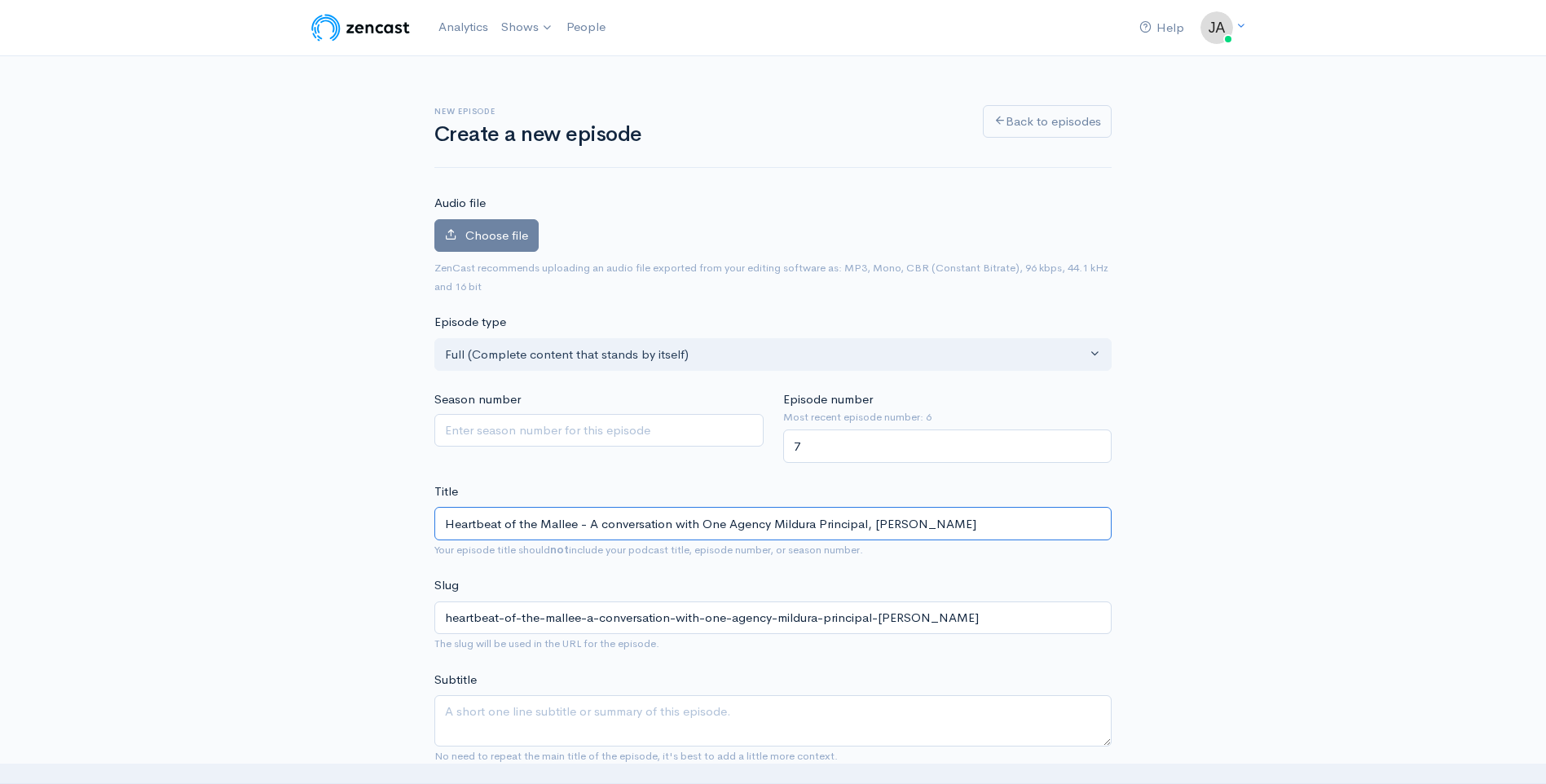
type input "heartbeat-of-the-mallee-a-conversation-with-one-agency-mildura-principal-[PERSO…"
type input "Heartbeat of the Mallee - A conversation with One Agency Mildura Principal, [PE…"
type input "heartbeat-of-the-mallee-a-conversation-with-one-agency-mildura-principal-[PERSO…"
type input "Heartbeat of the Mallee - A conversation with One Agency Mildura Principal, [PE…"
type input "heartbeat-of-the-mallee-a-conversation-with-one-agency-mildura-principal-[PERSO…"
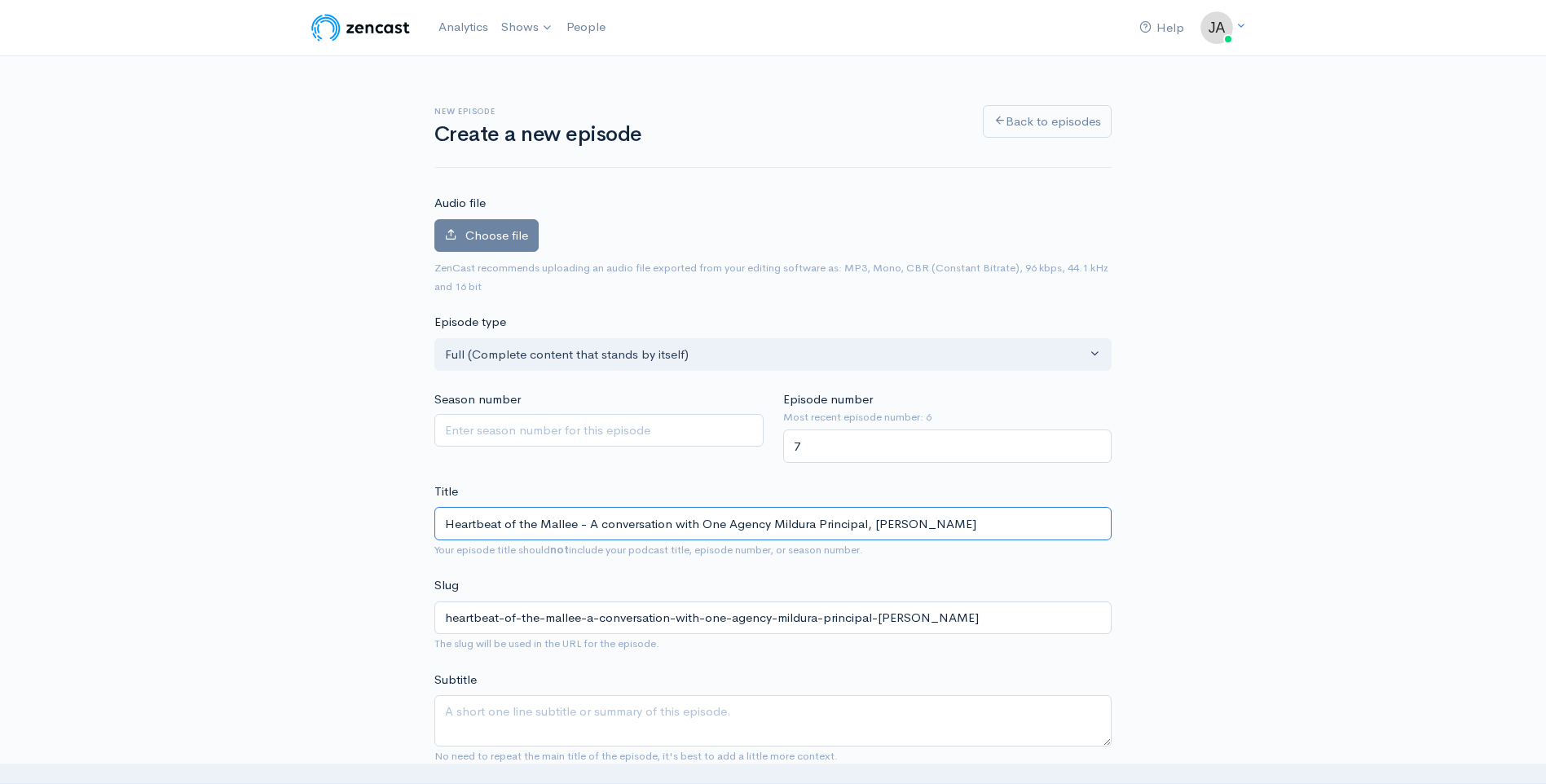
type input "Heartbeat of the Mallee - A conversation with One Agency Mildura Principal, [PE…"
type input "heartbeat-of-the-mallee-a-conversation-with-one-agency-mildura-principal-[PERSO…"
type input "Heartbeat of the Mallee - A conversation with One Agency Mildura Principal, [PE…"
click at [474, 712] on textarea "Subtitle" at bounding box center [773, 721] width 677 height 51
paste textarea "we find out that Real Estate wasn't [PERSON_NAME]'s first career choice."
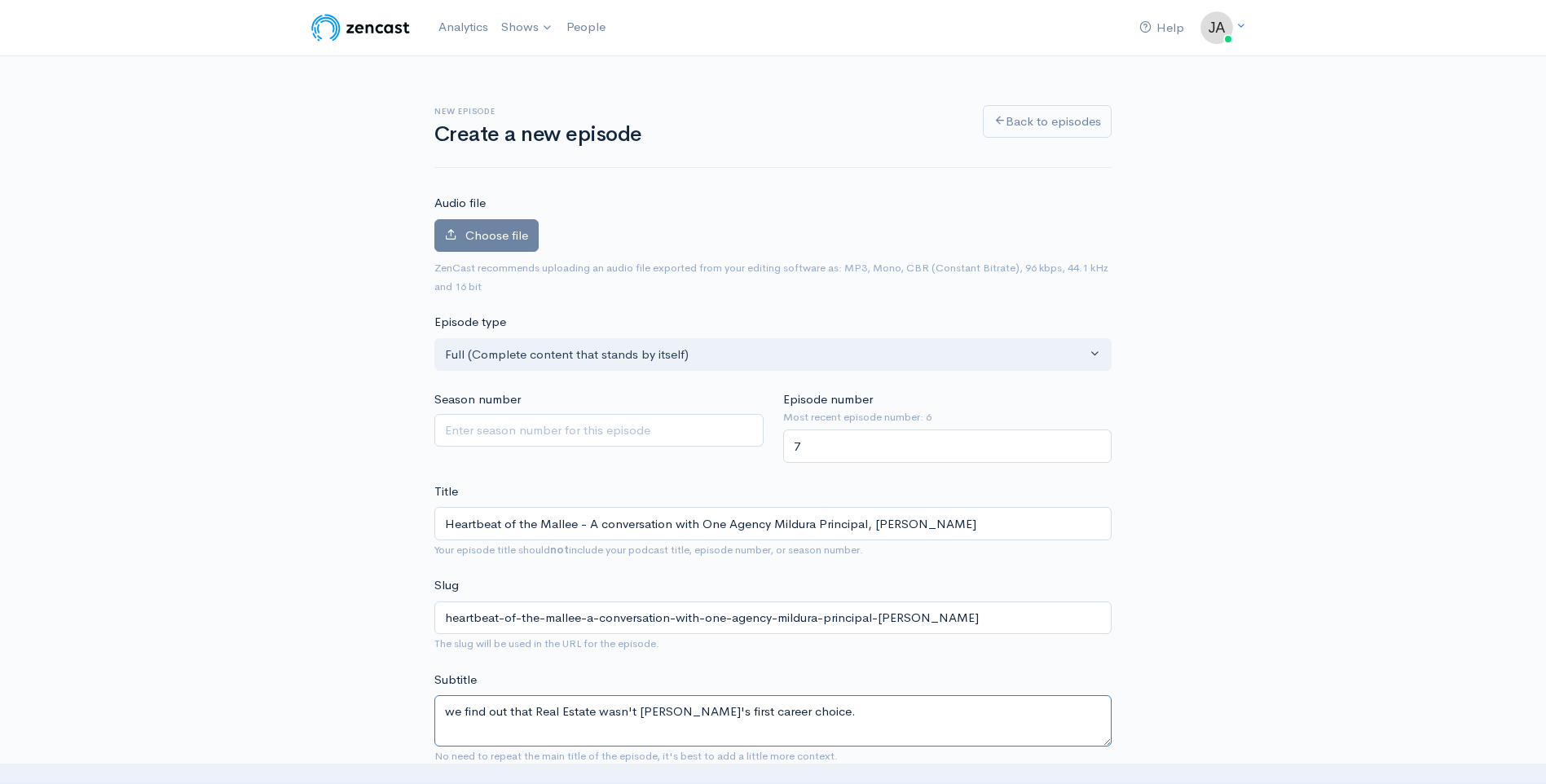
click at [455, 712] on textarea "we find out that Real Estate wasn't [PERSON_NAME]'s first career choice." at bounding box center [773, 721] width 677 height 51
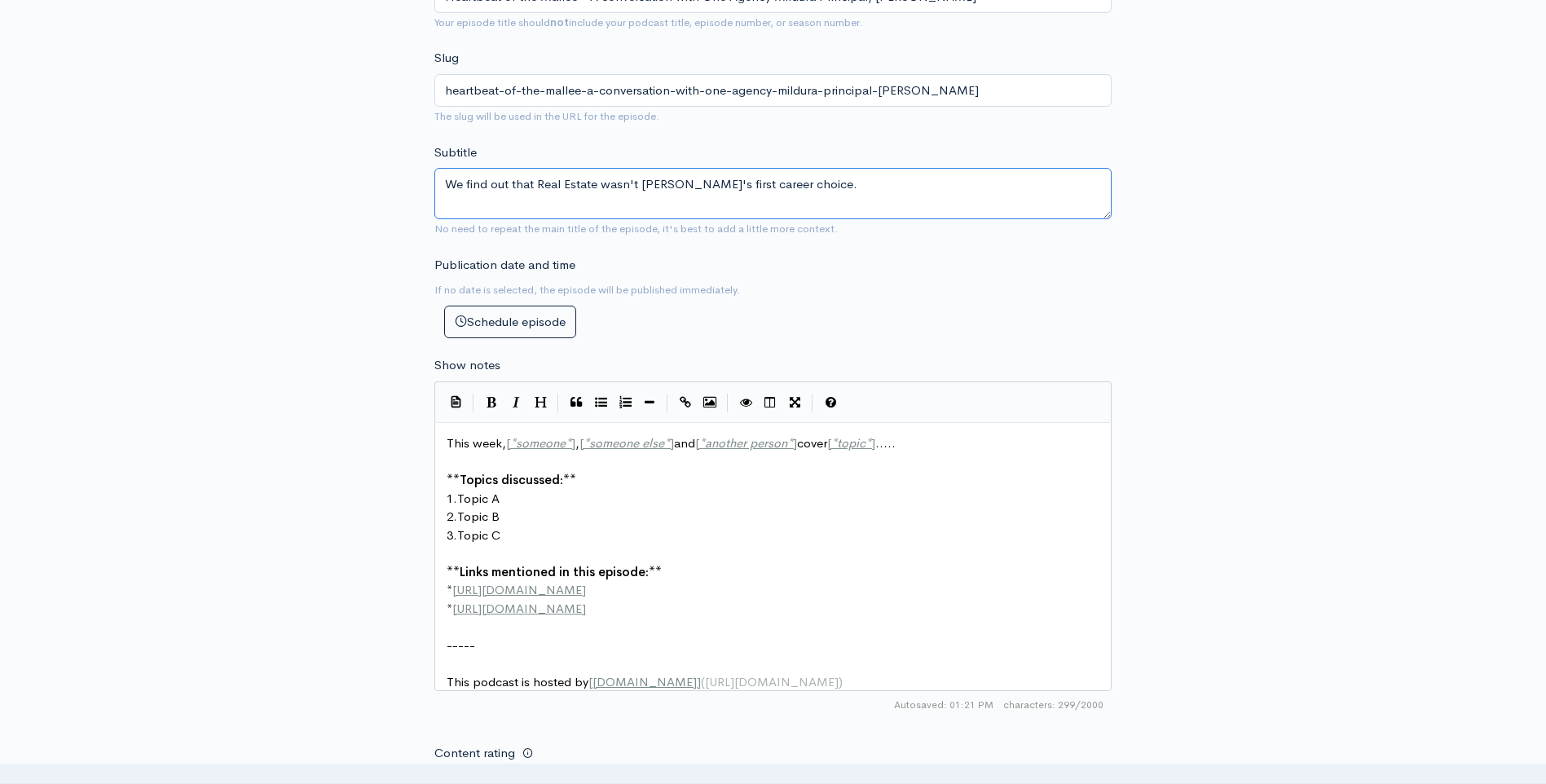
scroll to position [489, 0]
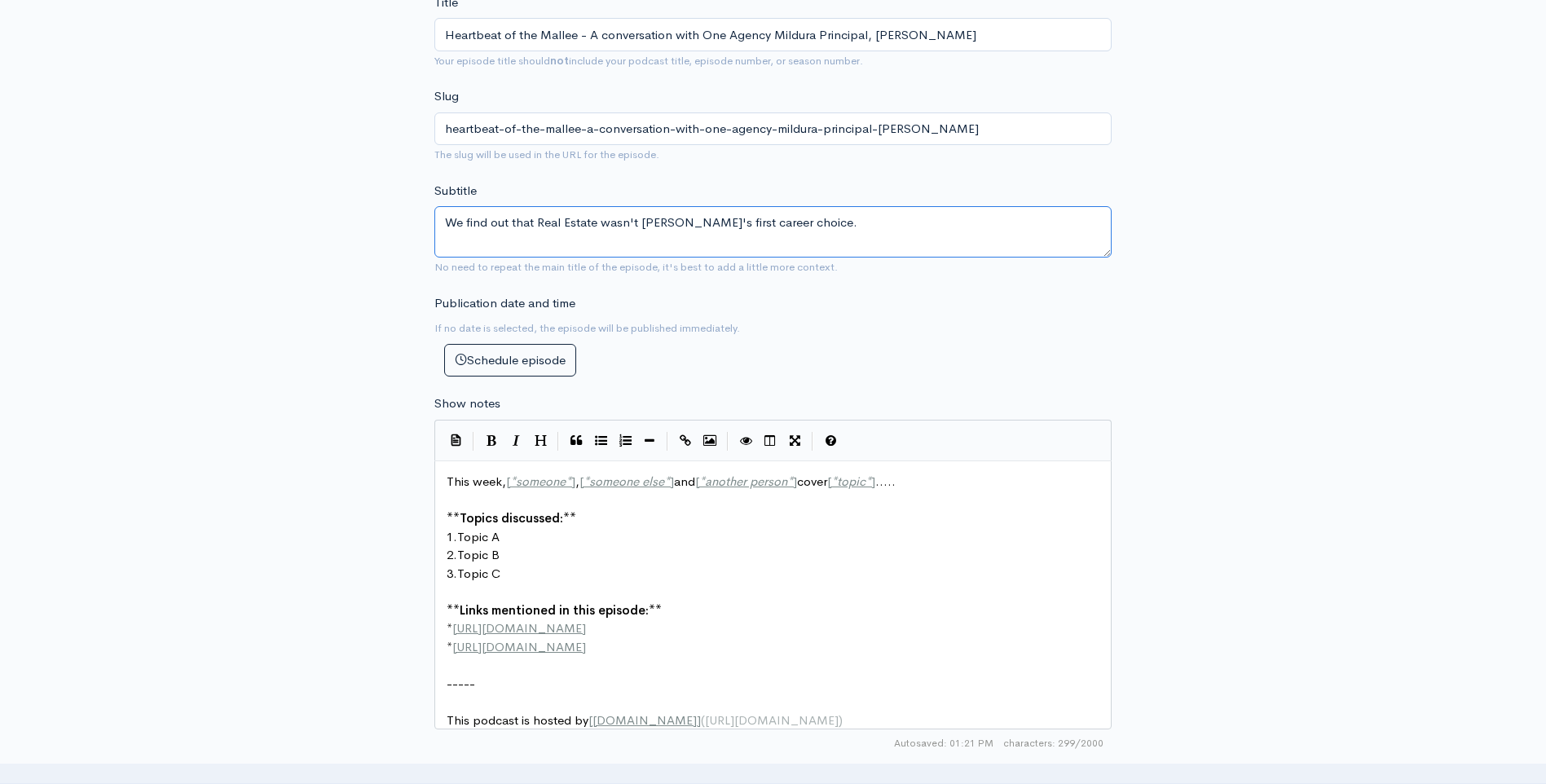
type textarea "We find out that Real Estate wasn't [PERSON_NAME]'s first career choice."
click at [505, 483] on span "This week, [ * someone * ] , [ * someone else * ] and [ * another person * ] co…" at bounding box center [671, 481] width 449 height 16
type textarea "[*someone*], [*someone else*] and [*another person*] cover [*topic*]...."
drag, startPoint x: 506, startPoint y: 481, endPoint x: 909, endPoint y: 483, distance: 403.0
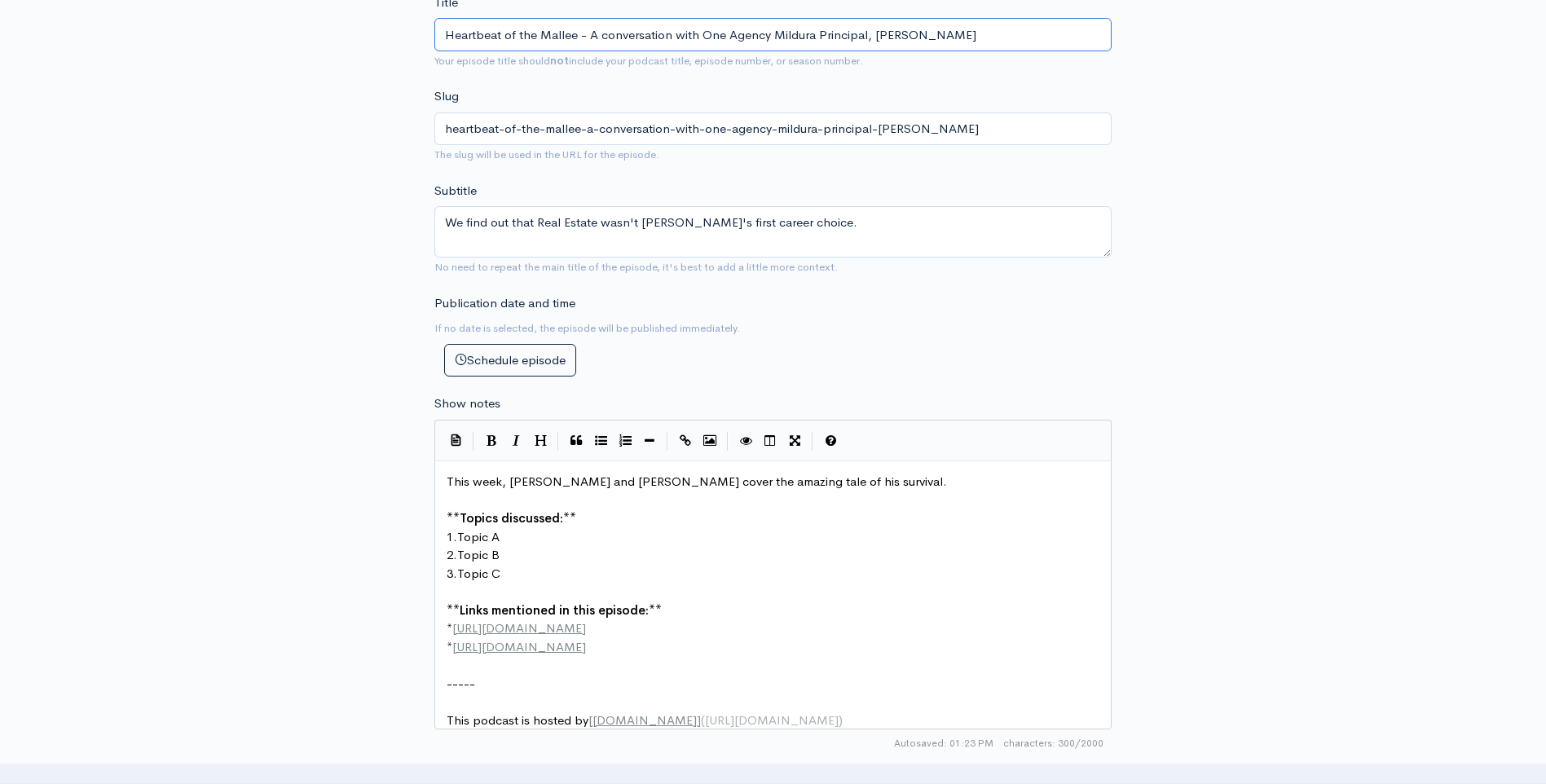
drag, startPoint x: 873, startPoint y: 34, endPoint x: 954, endPoint y: 37, distance: 81.1
click at [954, 37] on input "Heartbeat of the Mallee - A conversation with One Agency Mildura Principal, [PE…" at bounding box center [773, 35] width 677 height 33
type textarea "[PERSON_NAME]"
drag, startPoint x: 613, startPoint y: 481, endPoint x: 713, endPoint y: 483, distance: 100.0
drag, startPoint x: 728, startPoint y: 481, endPoint x: 898, endPoint y: 483, distance: 170.0
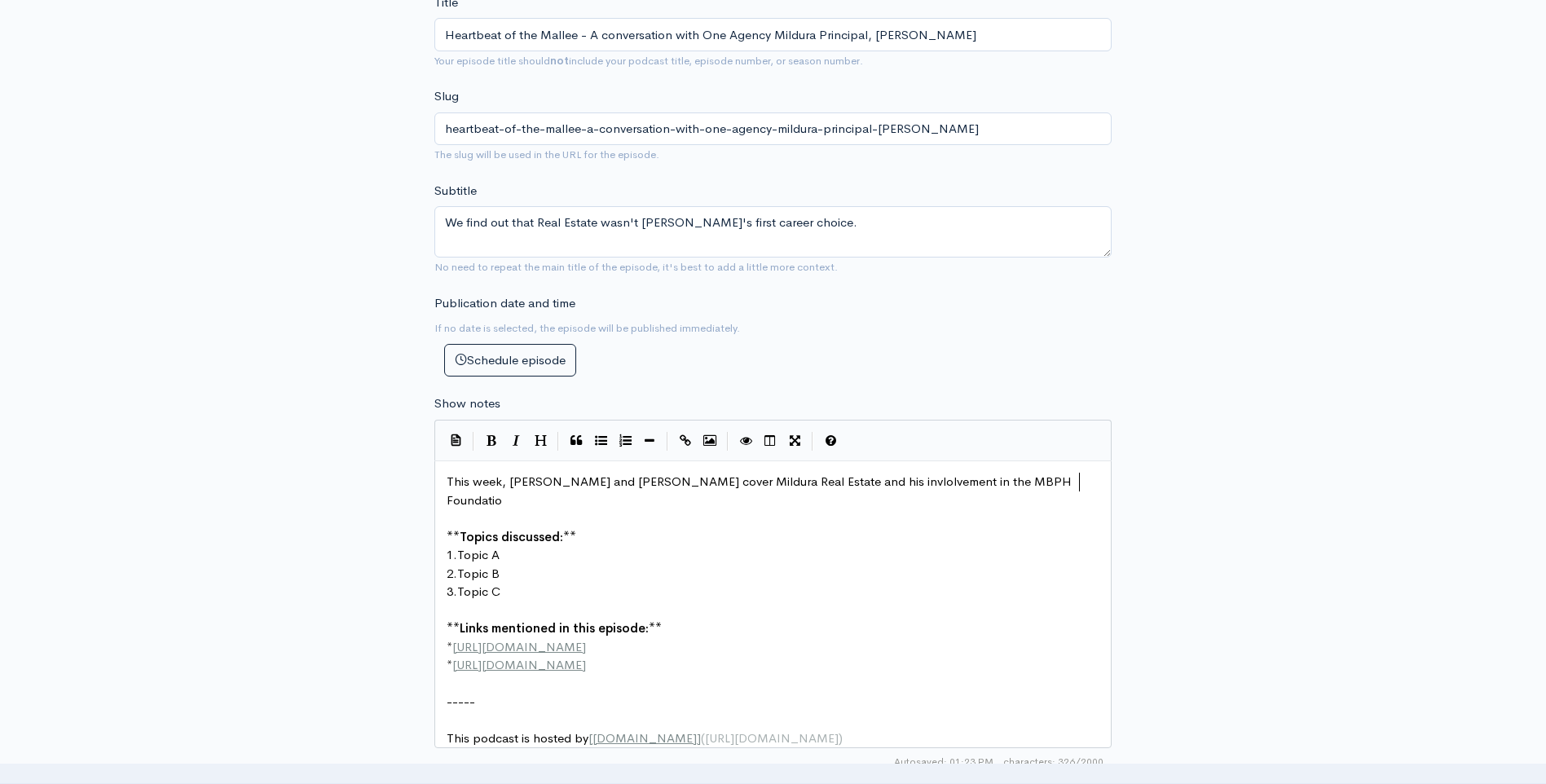
scroll to position [5, 357]
type textarea "Mildura Real Estate and his invlolvement in the MBPH Foundation."
type textarea "**Topics discussed:**"
drag, startPoint x: 446, startPoint y: 515, endPoint x: 595, endPoint y: 516, distance: 149.0
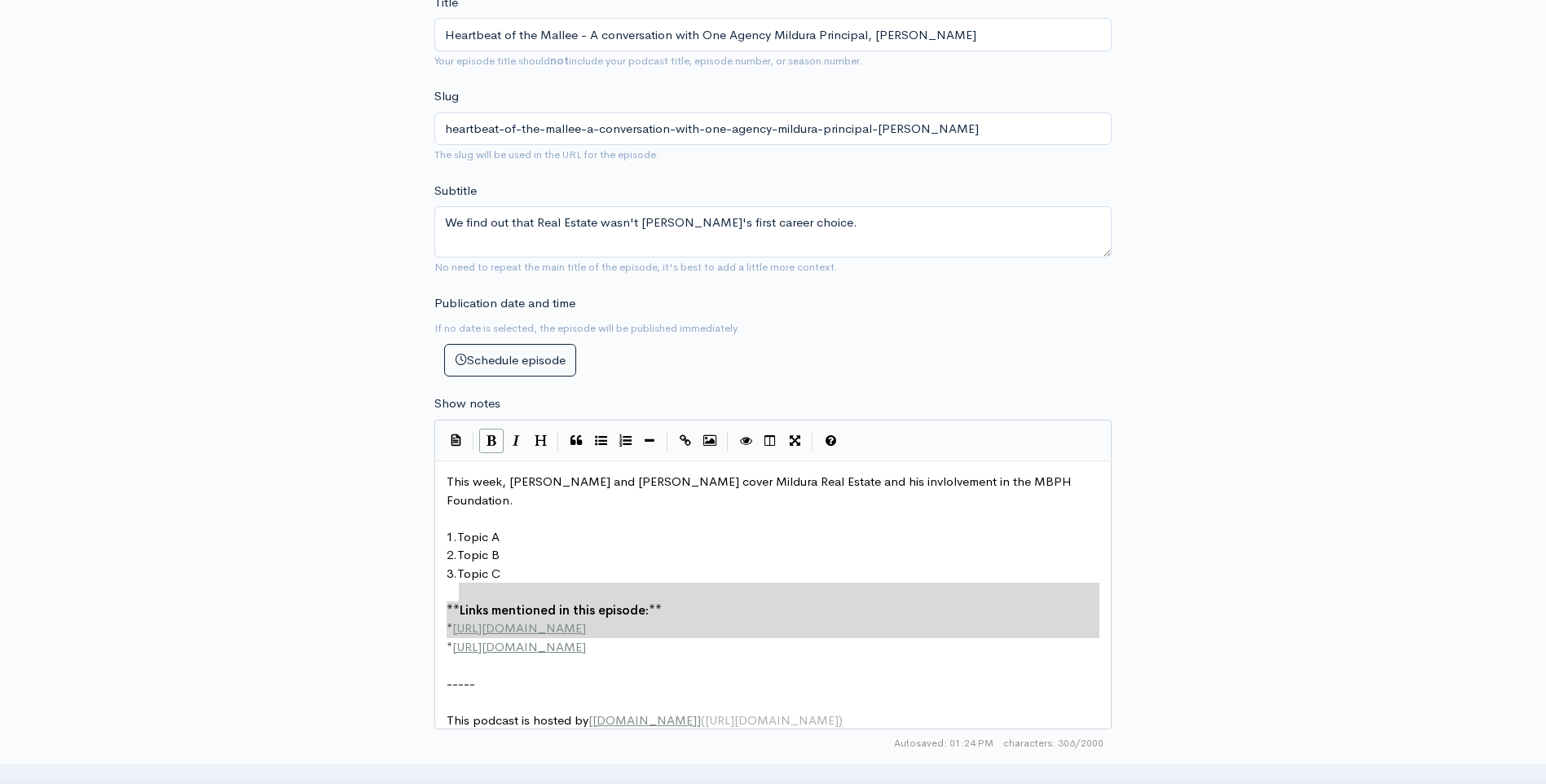
type textarea "**Links mentioned in this episode:** * [URL][DOMAIN_NAME] * [URL][DOMAIN_NAME]"
drag, startPoint x: 654, startPoint y: 638, endPoint x: 443, endPoint y: 589, distance: 216.6
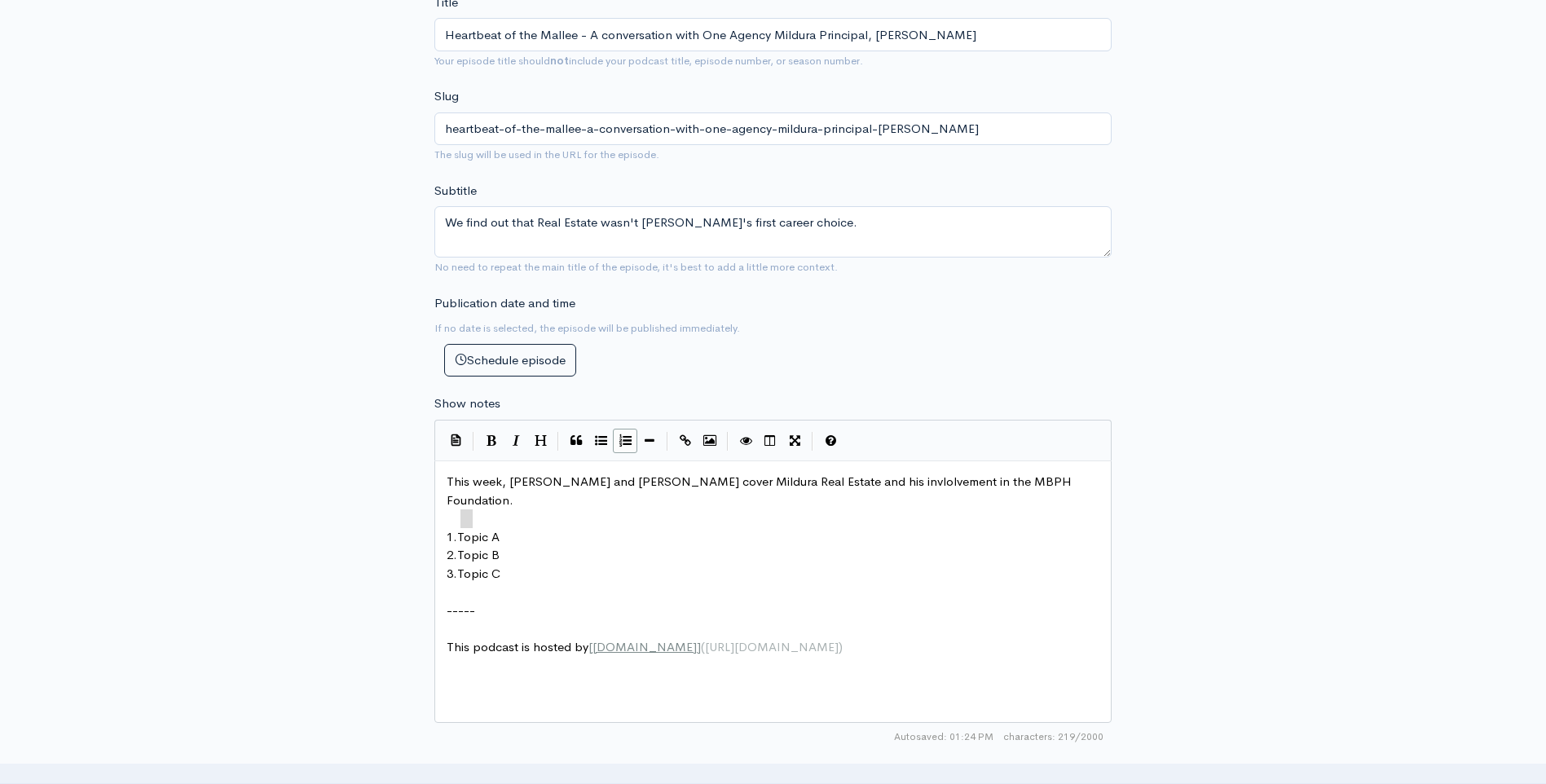
type textarea "Topic A"
drag, startPoint x: 462, startPoint y: 516, endPoint x: 479, endPoint y: 516, distance: 17.0
type textarea "Topic B"
drag, startPoint x: 461, startPoint y: 537, endPoint x: 502, endPoint y: 537, distance: 41.0
paste textarea
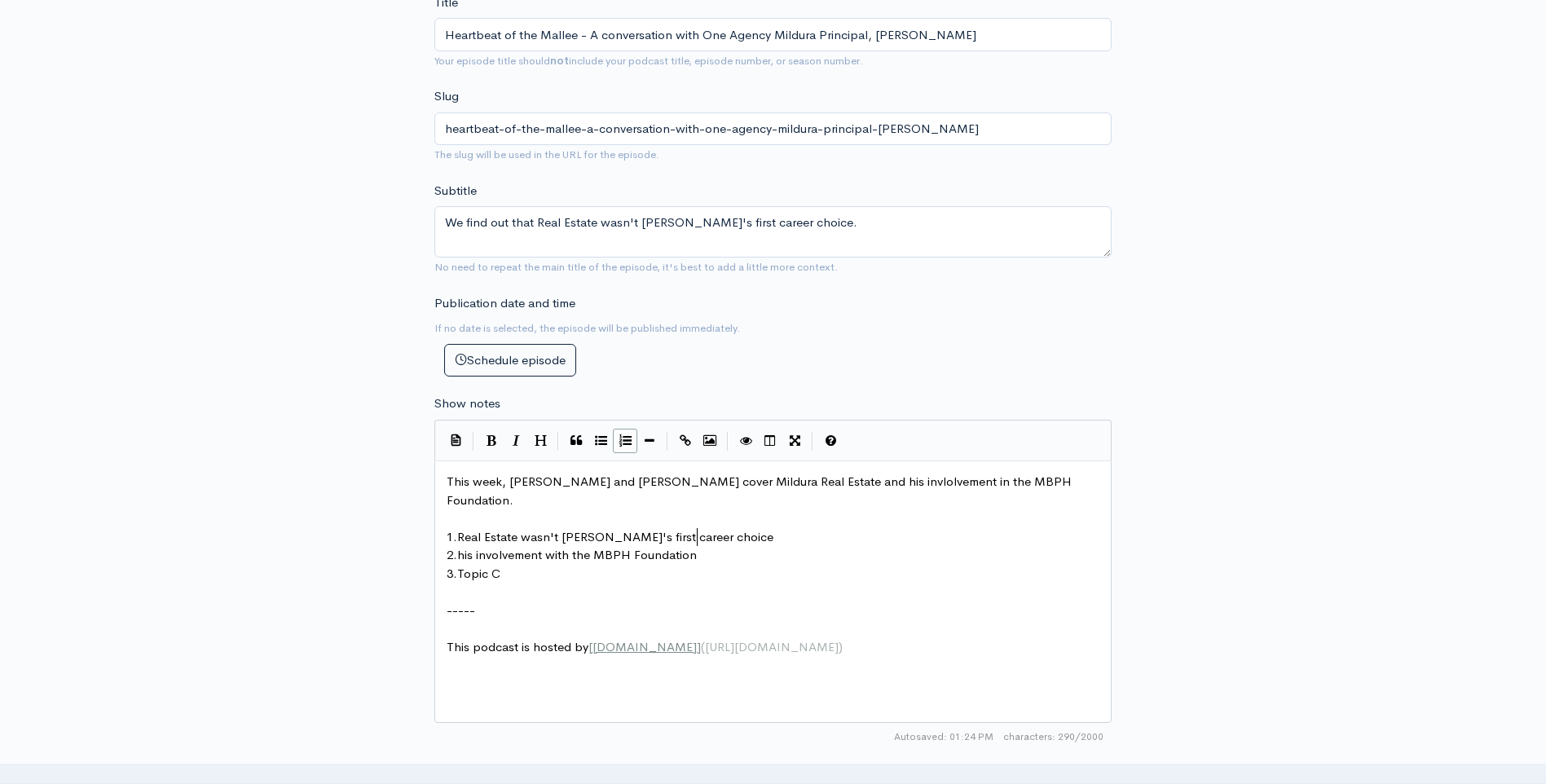
click at [468, 547] on span "his involvement with the MBPH Foundation" at bounding box center [577, 554] width 240 height 16
type textarea "[PERSON_NAME]'s"
type textarea "Topic C"
drag, startPoint x: 462, startPoint y: 558, endPoint x: 498, endPoint y: 555, distance: 36.1
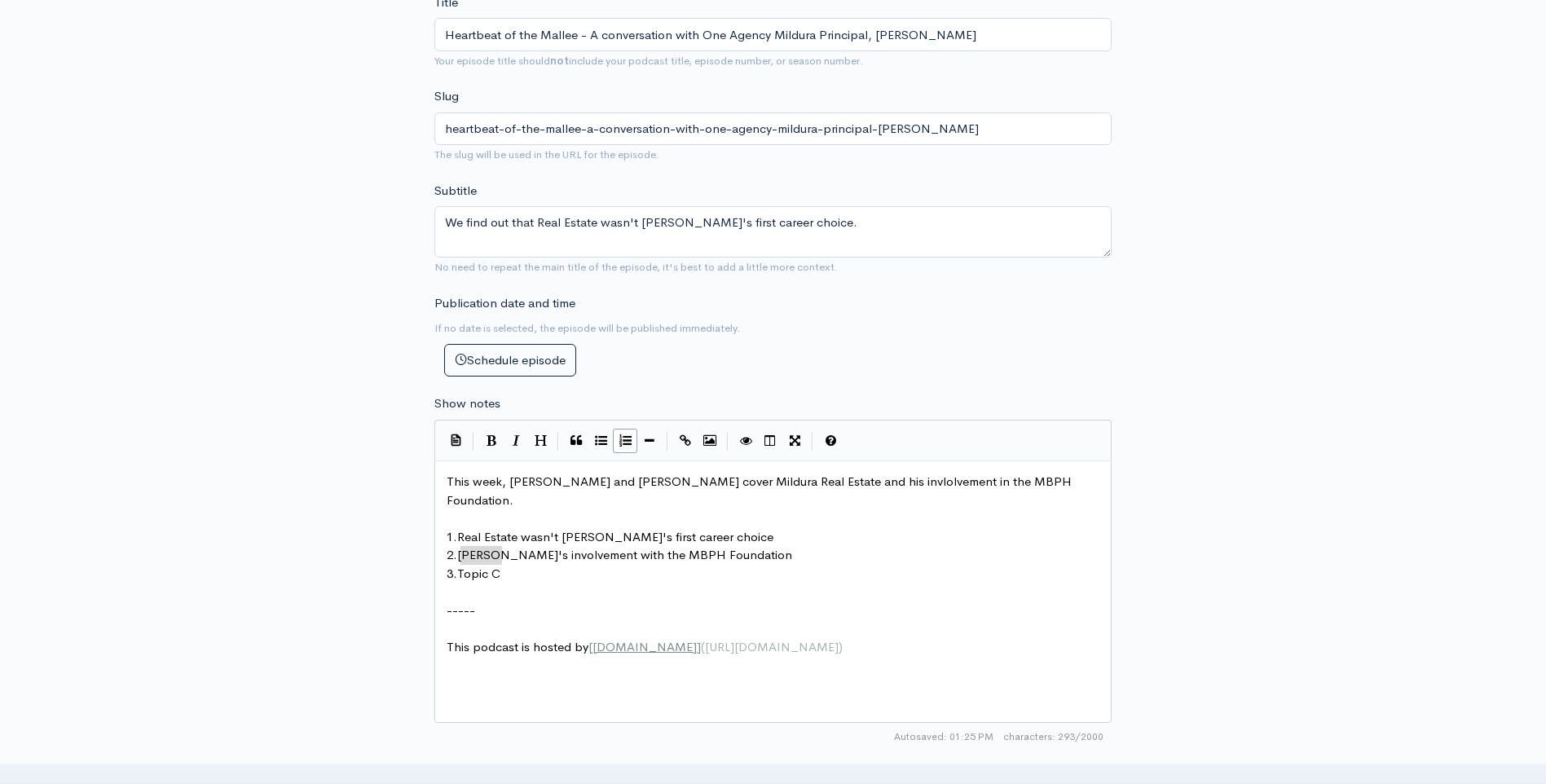
paste textarea
click at [466, 565] on span "naming rights sponsor for the One Agency A-League Festival of Sport." at bounding box center [652, 572] width 389 height 16
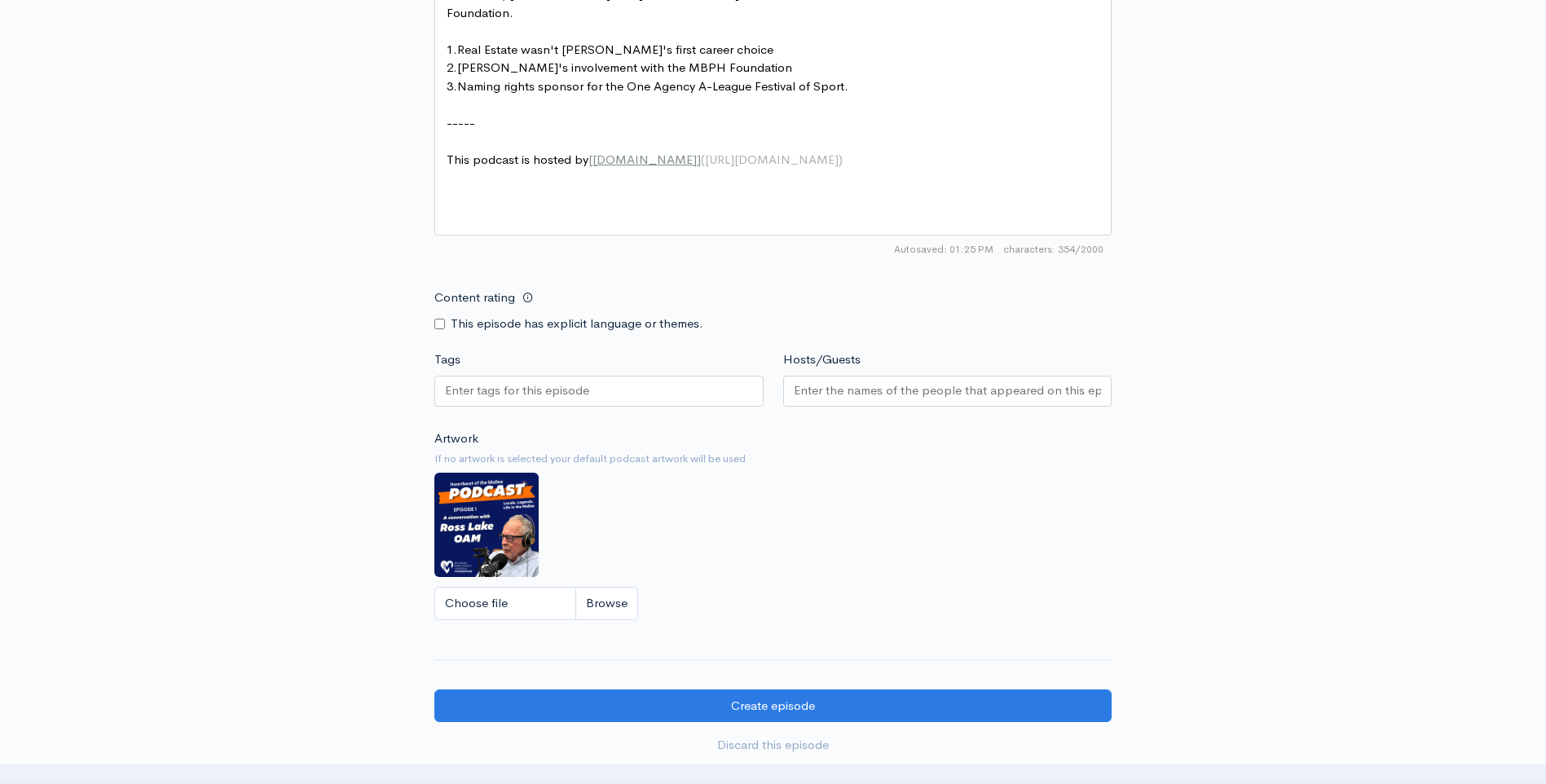
scroll to position [977, 0]
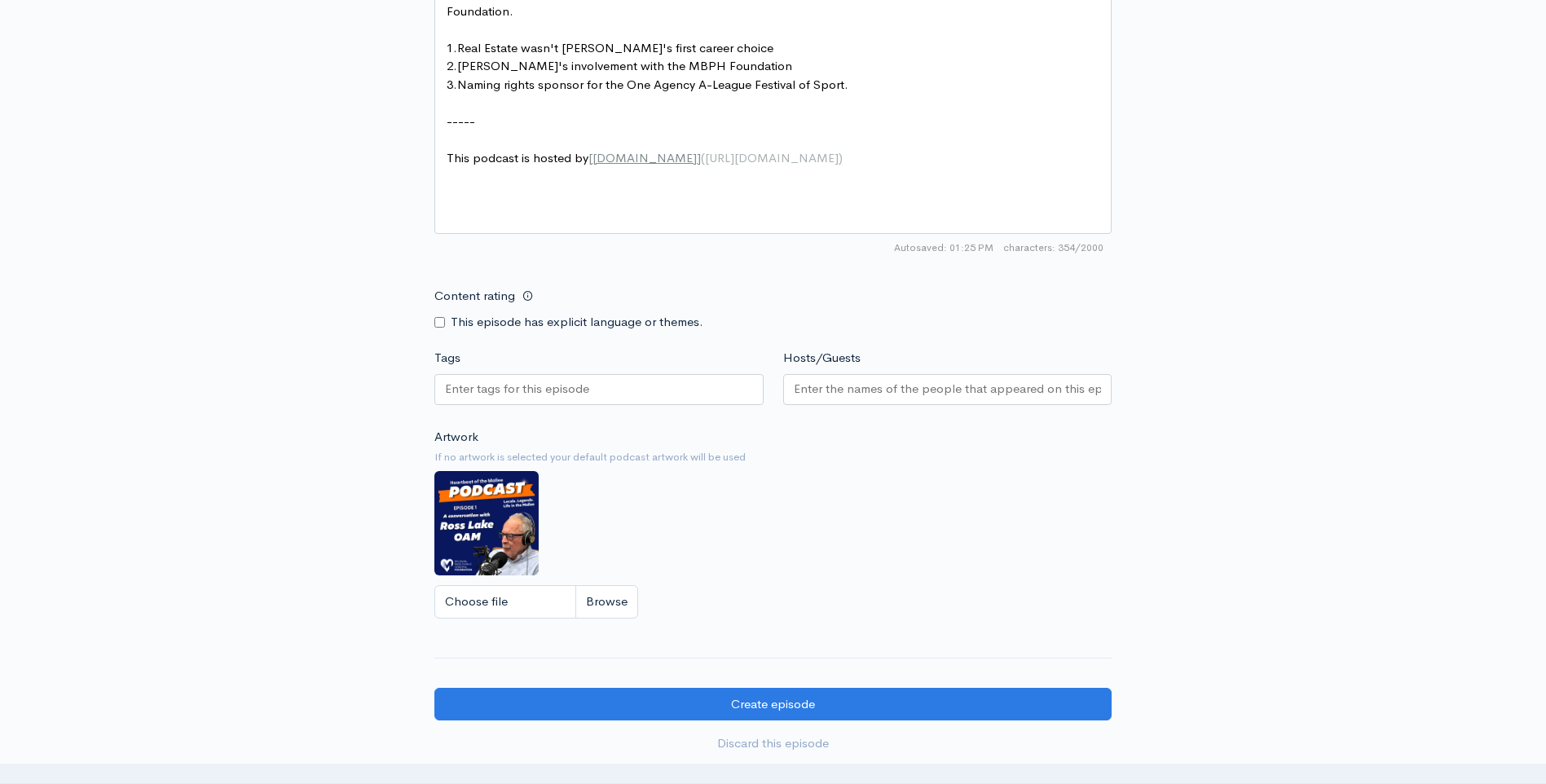
type textarea "N"
click at [619, 606] on input "Choose file" at bounding box center [536, 602] width 203 height 33
type input "C:\fakepath\Episode 7.png"
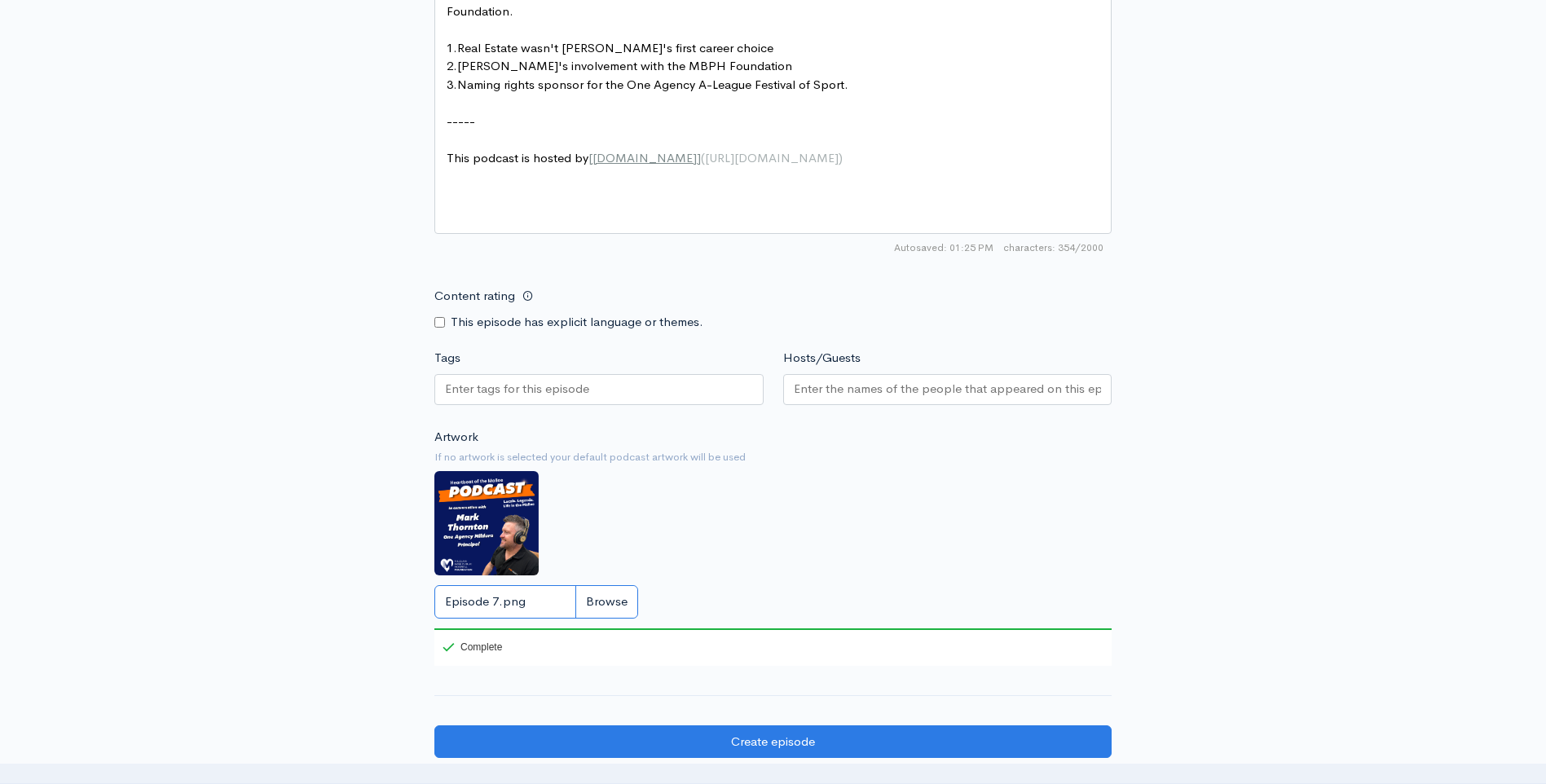
scroll to position [814, 0]
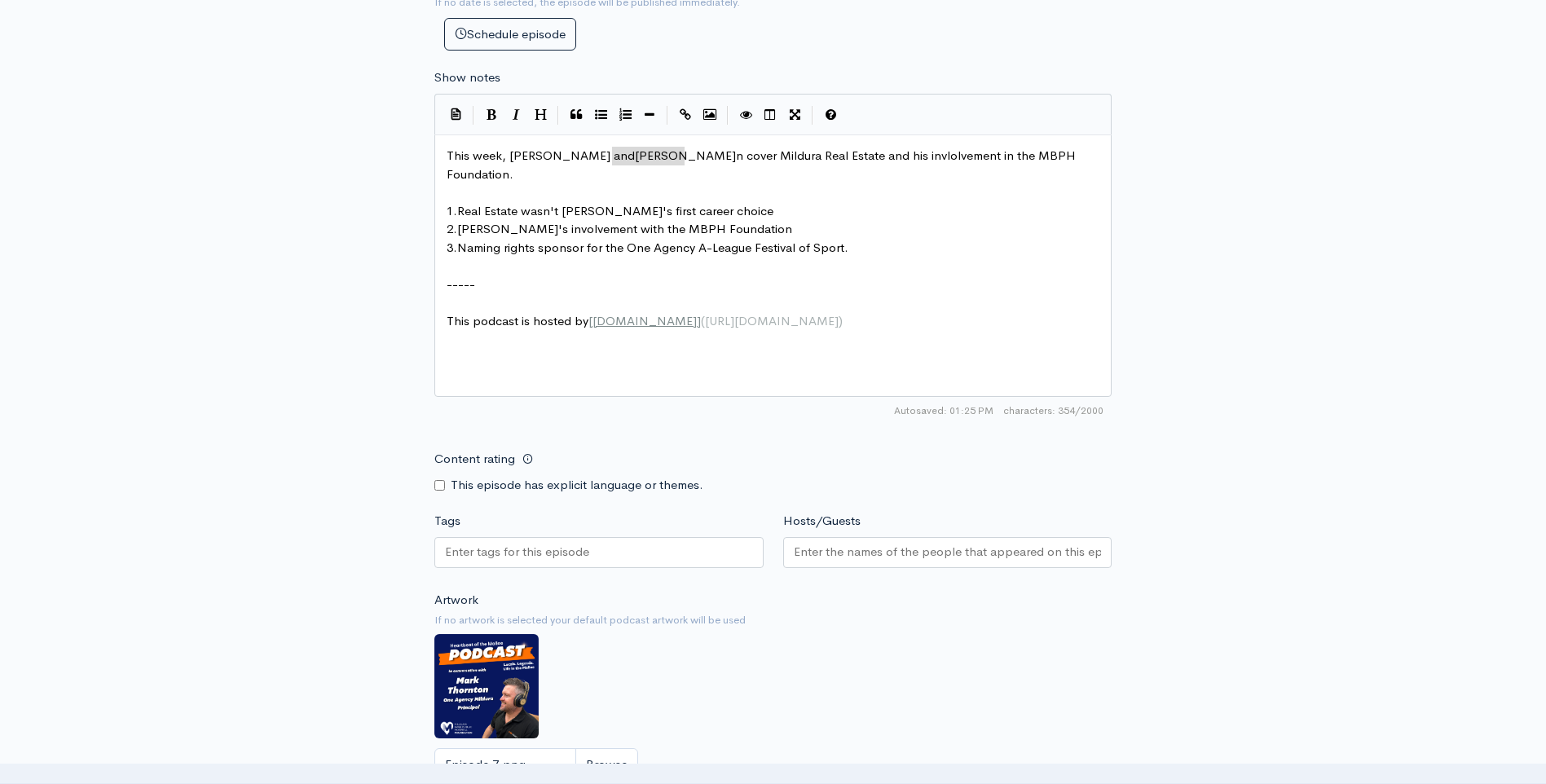
type textarea "[PERSON_NAME]"
drag, startPoint x: 616, startPoint y: 155, endPoint x: 689, endPoint y: 158, distance: 73.1
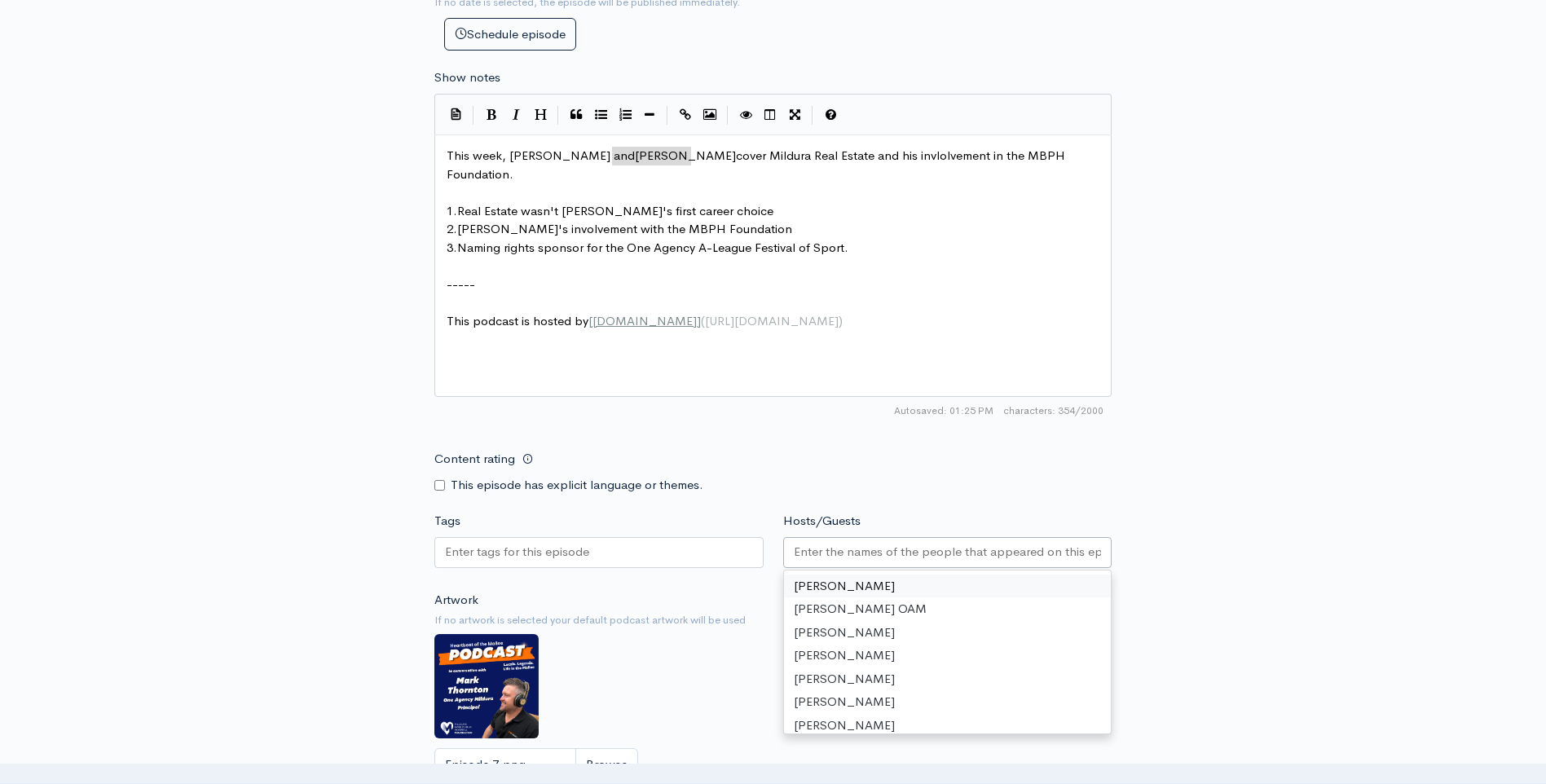
click at [882, 550] on input "Hosts/Guests" at bounding box center [948, 551] width 308 height 18
paste input "[PERSON_NAME]"
type input "[PERSON_NAME]"
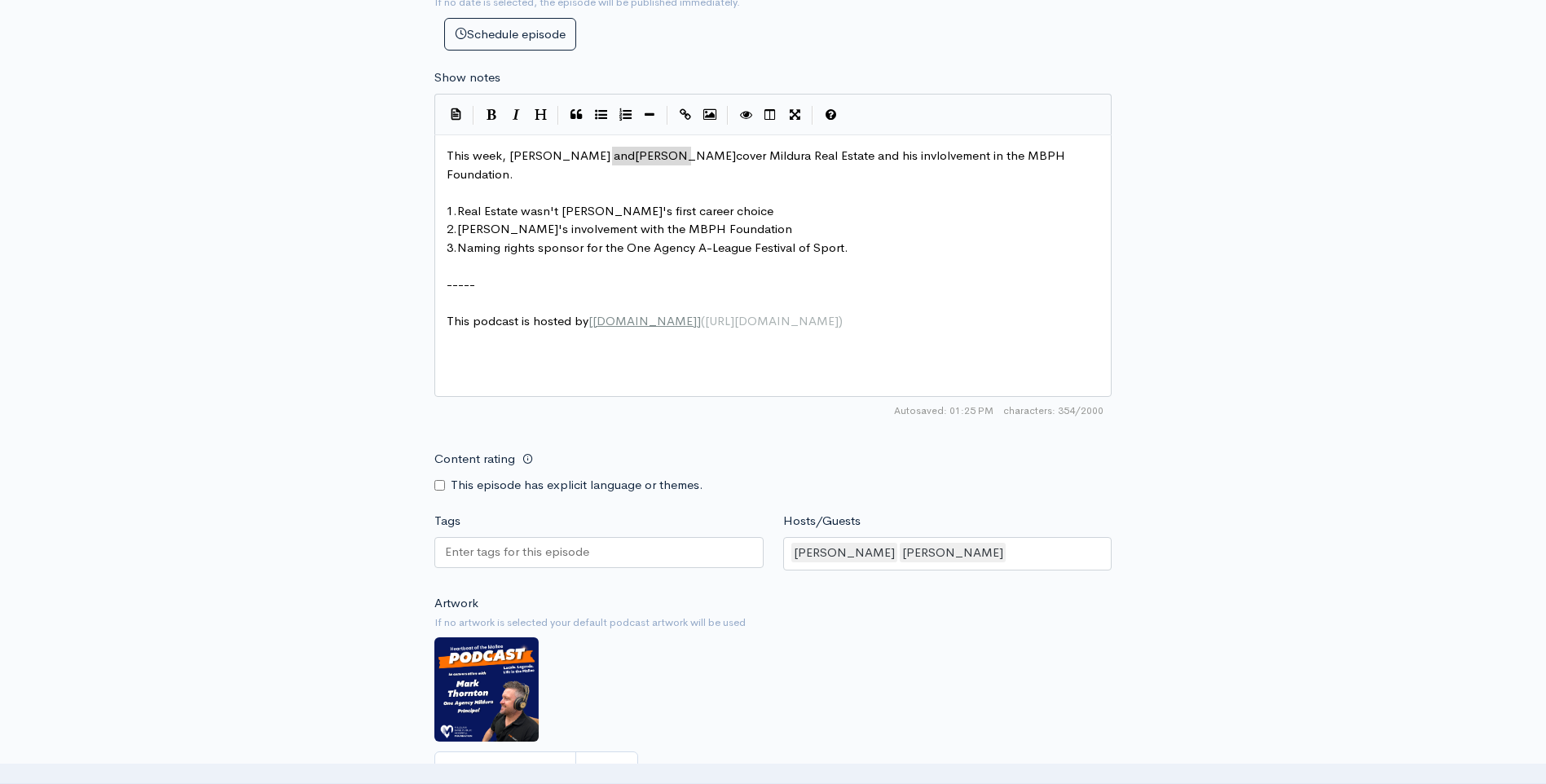
click at [1219, 527] on div "New episode Create a new episode Back to episodes Audio file Choose file 0 ZenC…" at bounding box center [773, 113] width 929 height 1742
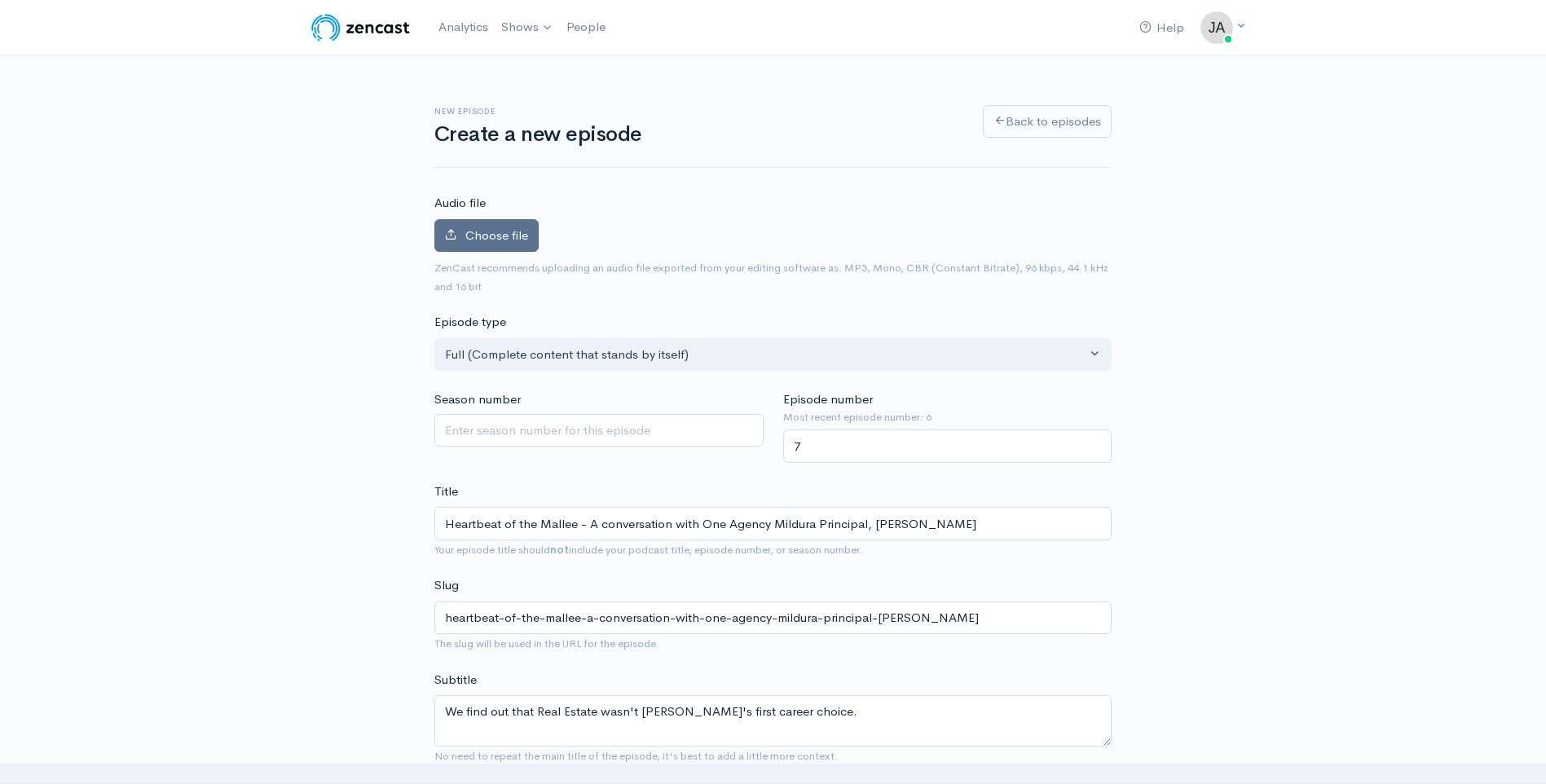
click at [490, 232] on span "Choose file" at bounding box center [497, 234] width 62 height 16
click at [0, 0] on input "Choose file" at bounding box center [0, 0] width 0 height 0
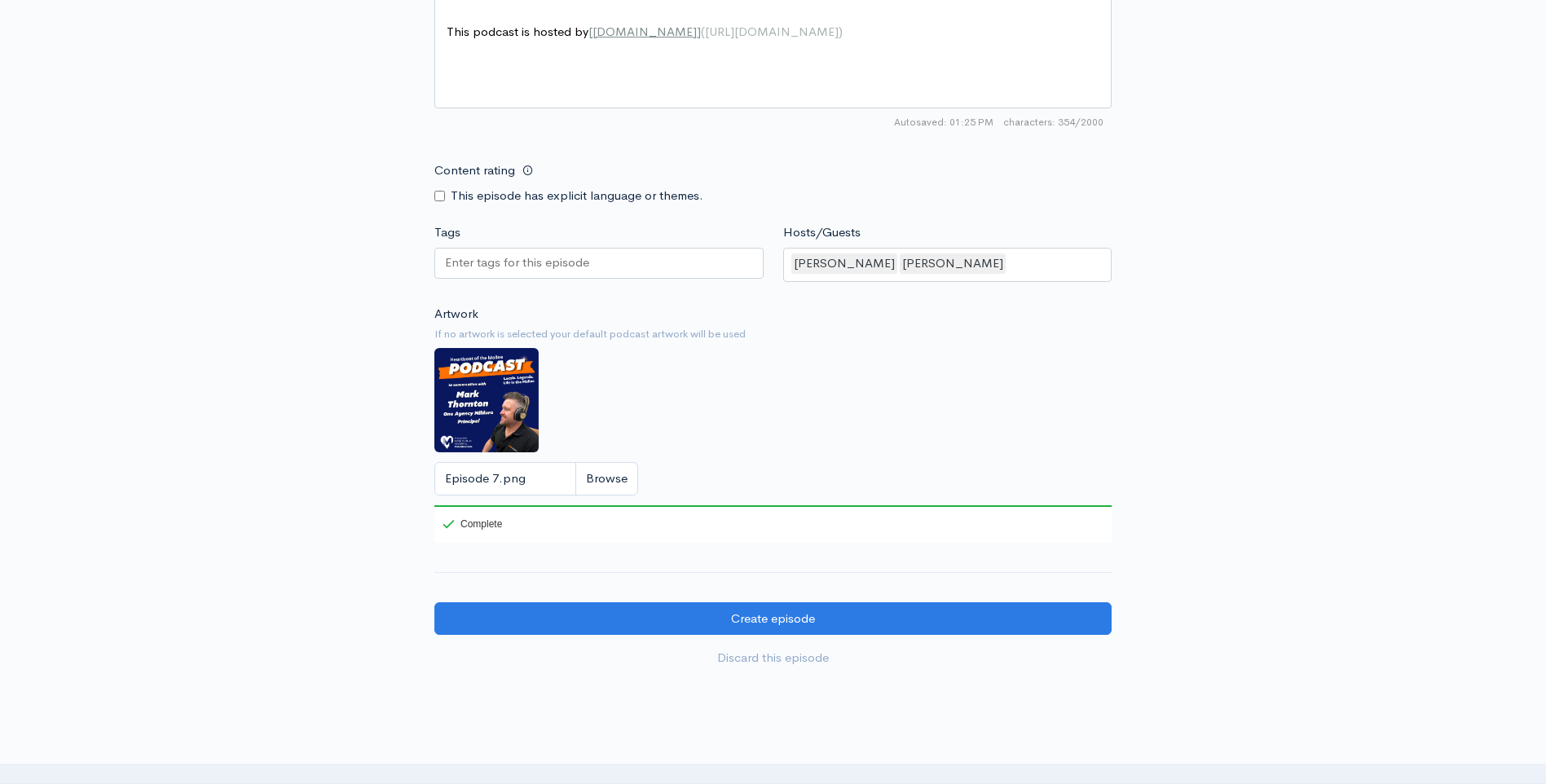
scroll to position [1317, 0]
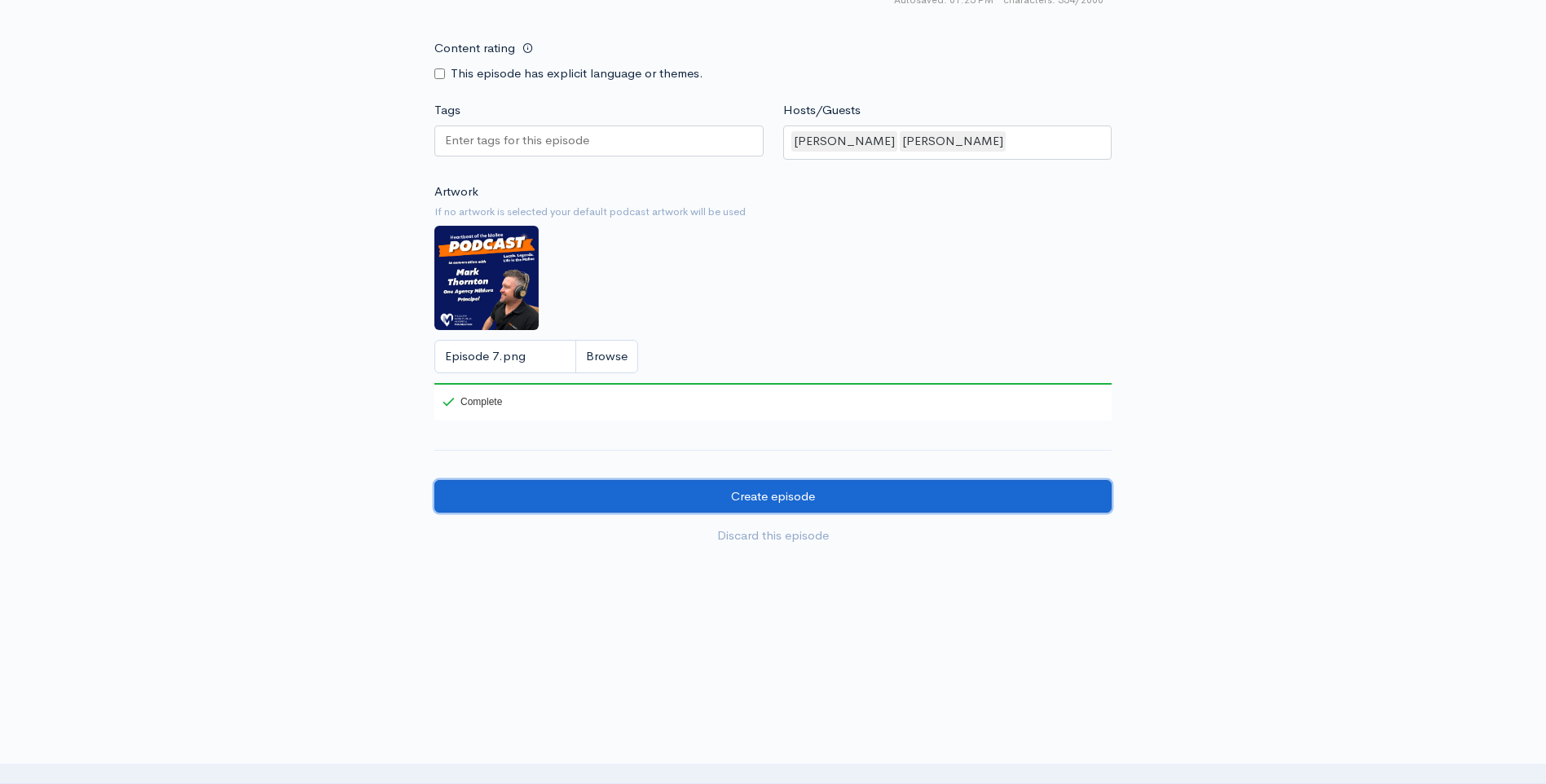
click at [783, 494] on input "Create episode" at bounding box center [773, 496] width 677 height 33
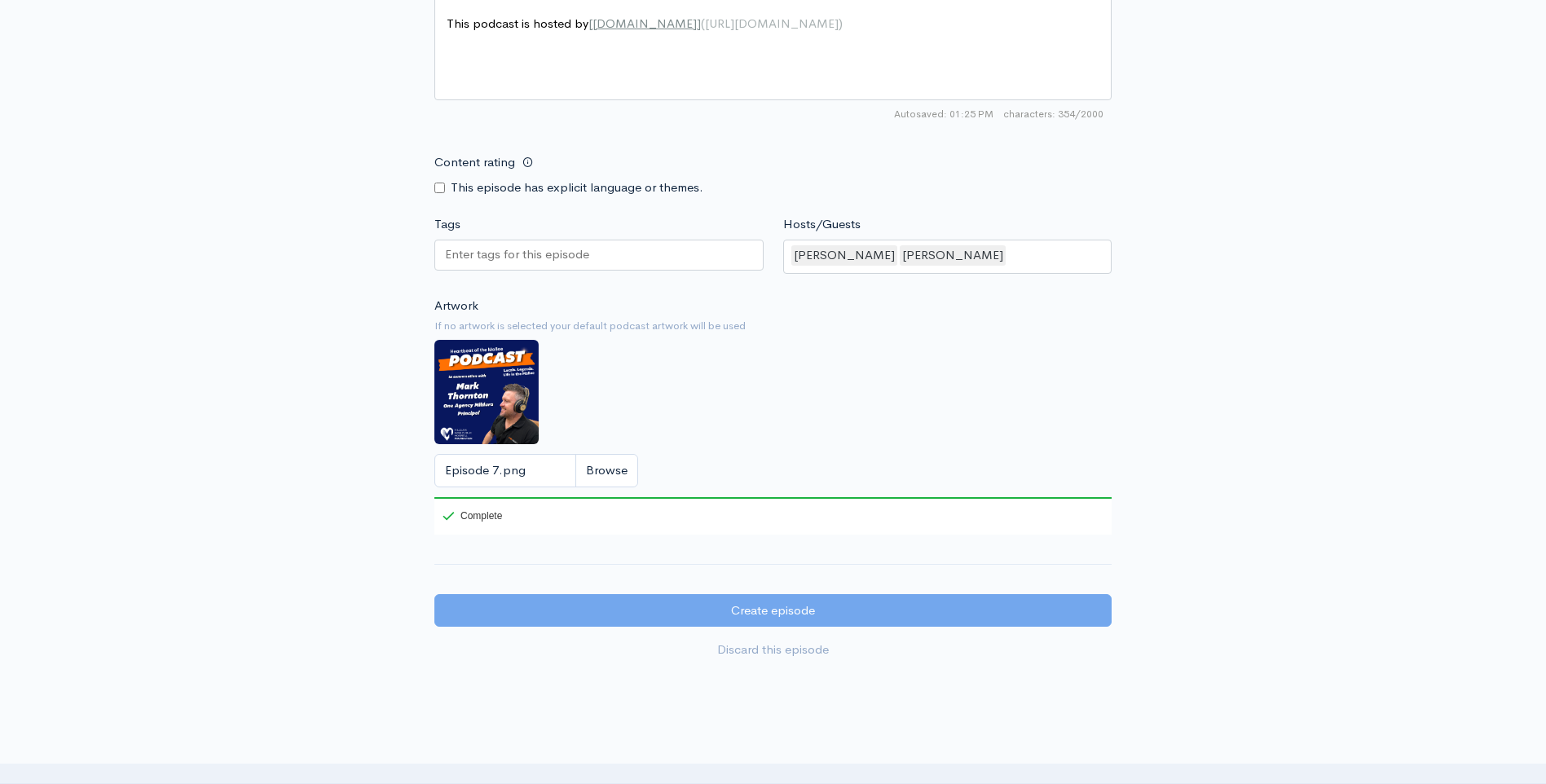
scroll to position [829, 0]
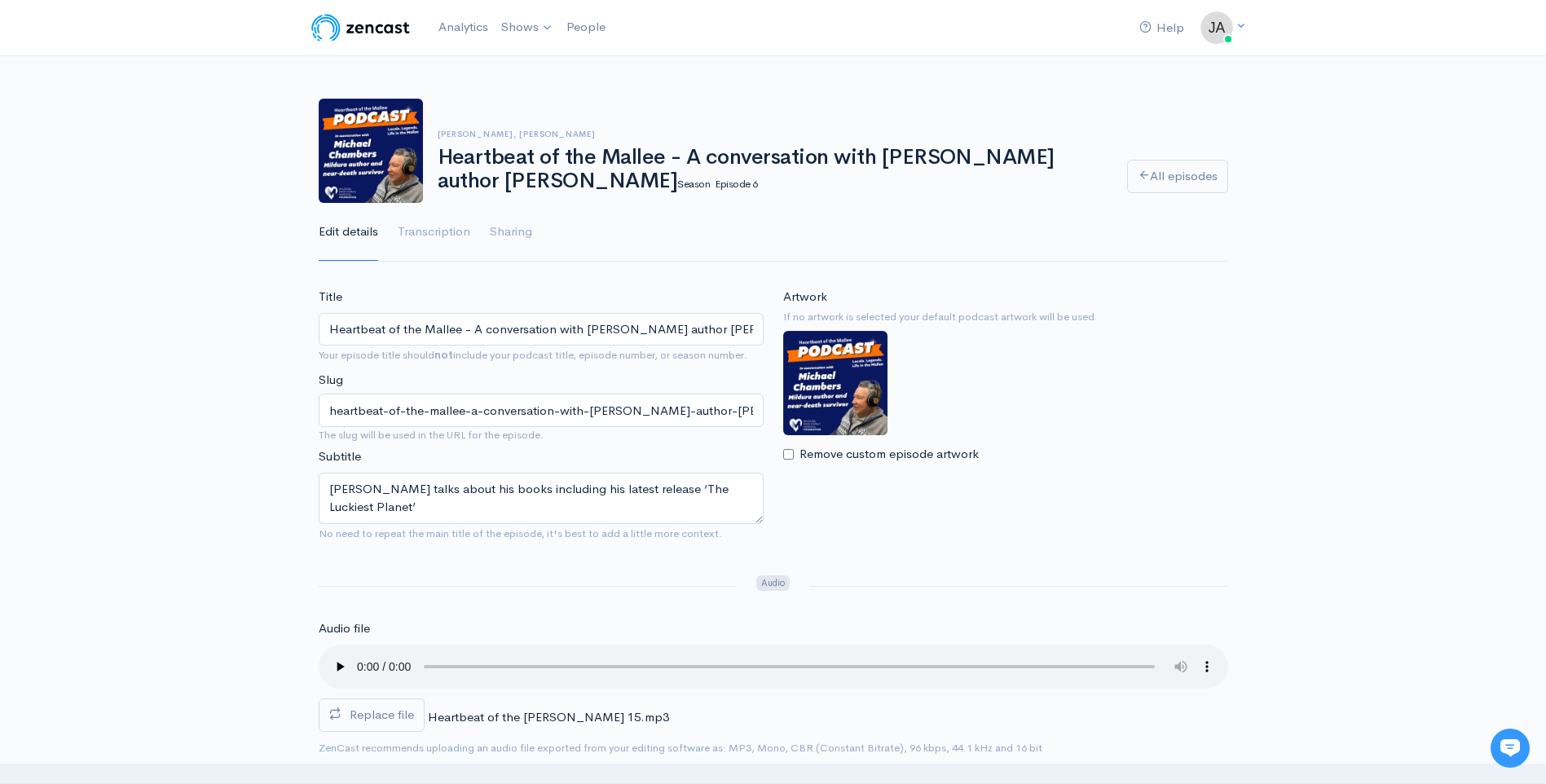
click at [380, 332] on input "Heartbeat of the Mallee - A conversation with [PERSON_NAME] author [PERSON_NAME]" at bounding box center [542, 330] width 445 height 33
click at [379, 332] on input "Heartbeat of the Mallee - A conversation with [PERSON_NAME] author [PERSON_NAME]" at bounding box center [542, 330] width 445 height 33
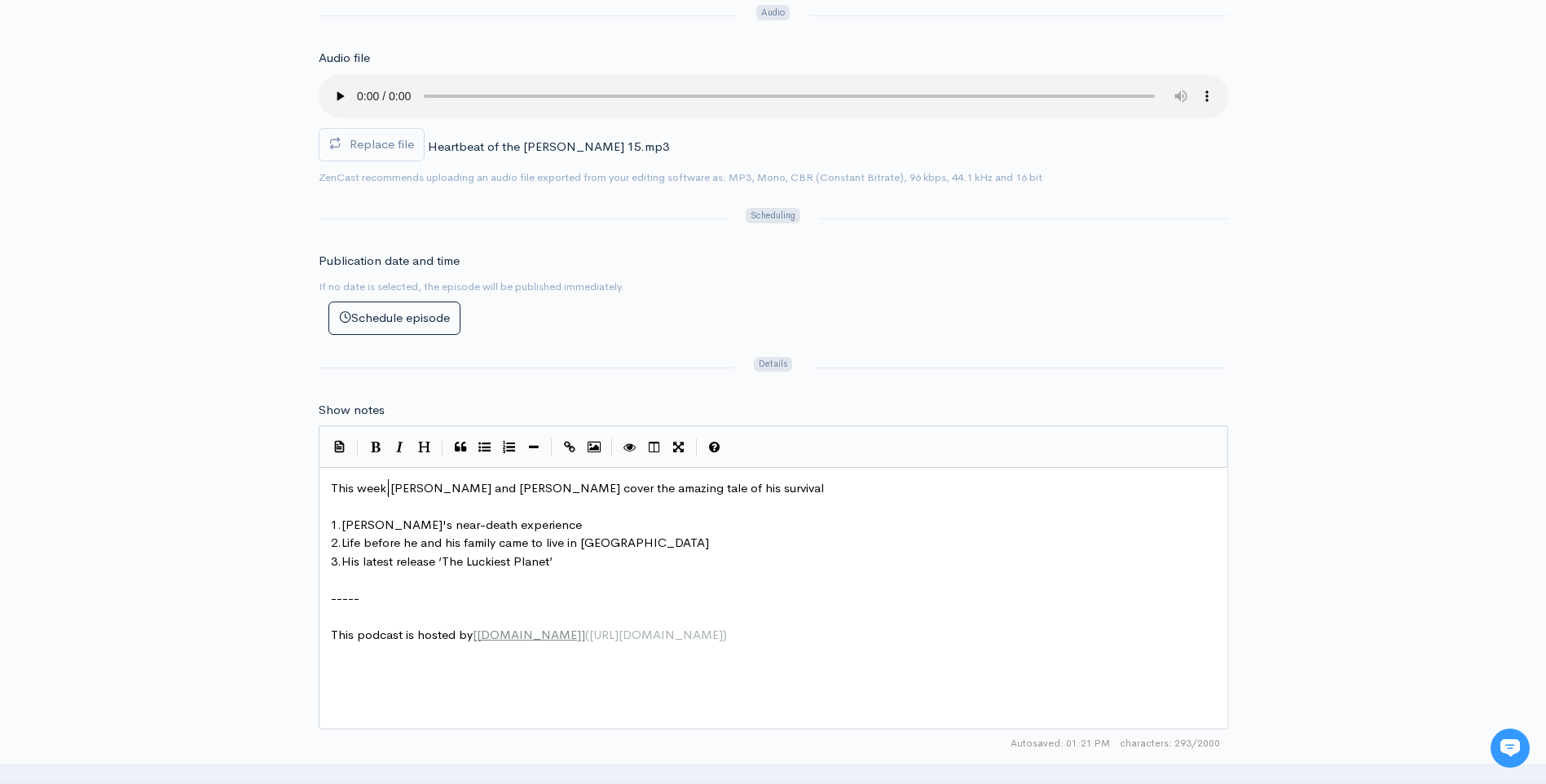
scroll to position [6, 0]
type textarea "Heath Kendall and Michael Chambers cover the amazing tale of his survival"
drag, startPoint x: 391, startPoint y: 487, endPoint x: 787, endPoint y: 490, distance: 396.0
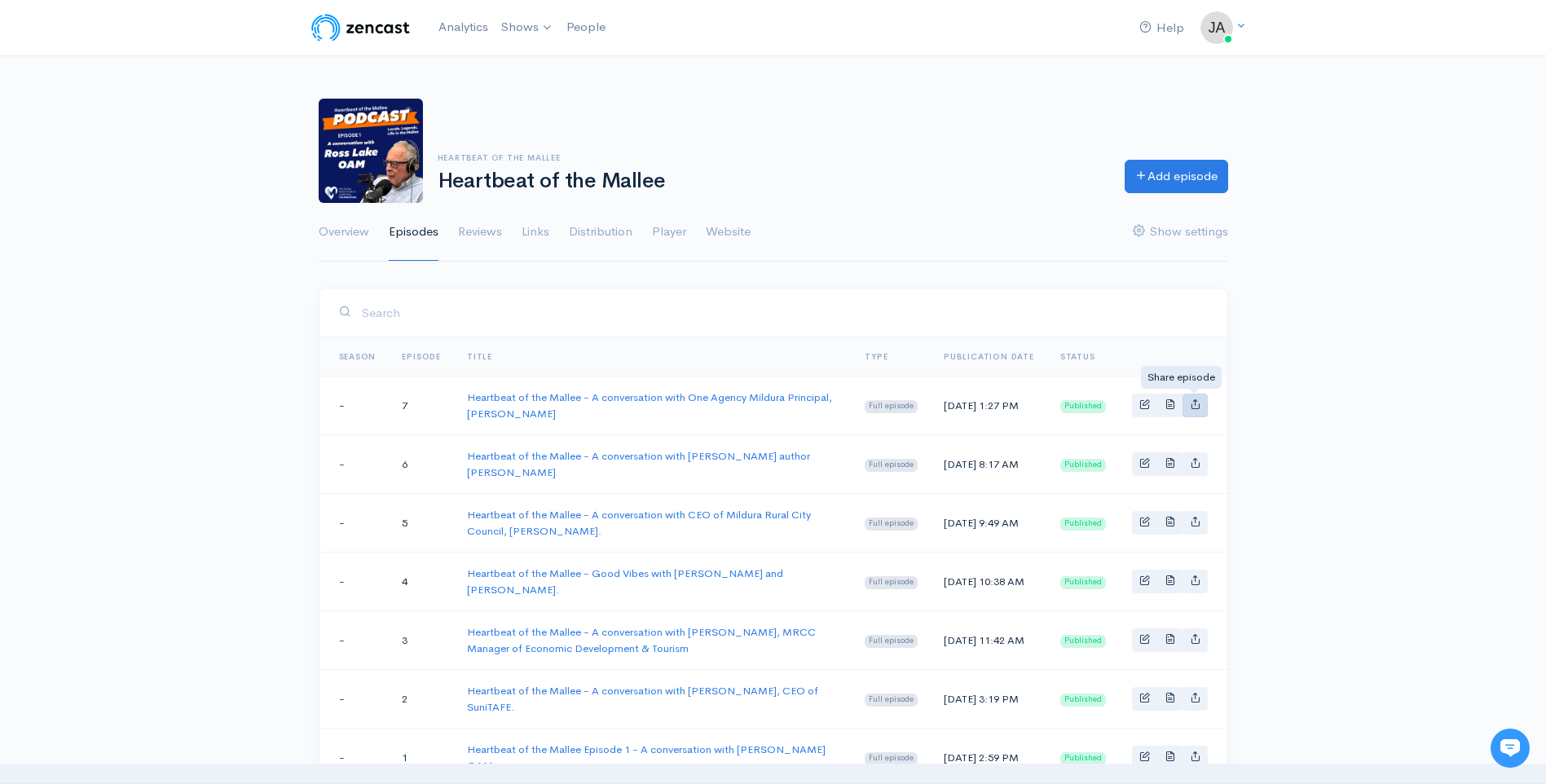
click at [1195, 403] on icon "Basic example" at bounding box center [1196, 404] width 11 height 11
type input "https://heartbeat-of-the-mallee-mildura-businessman-ross-lake-oam.zencast.websi…"
type input "https://media.zencast.fm/heartbeat-of-the-mallee-mildura-businessman-ross-lake-…"
type input "<iframe src='https://share.zencast.fm/embed/episode/d2579f90-652a-461a-a63d-04c…"
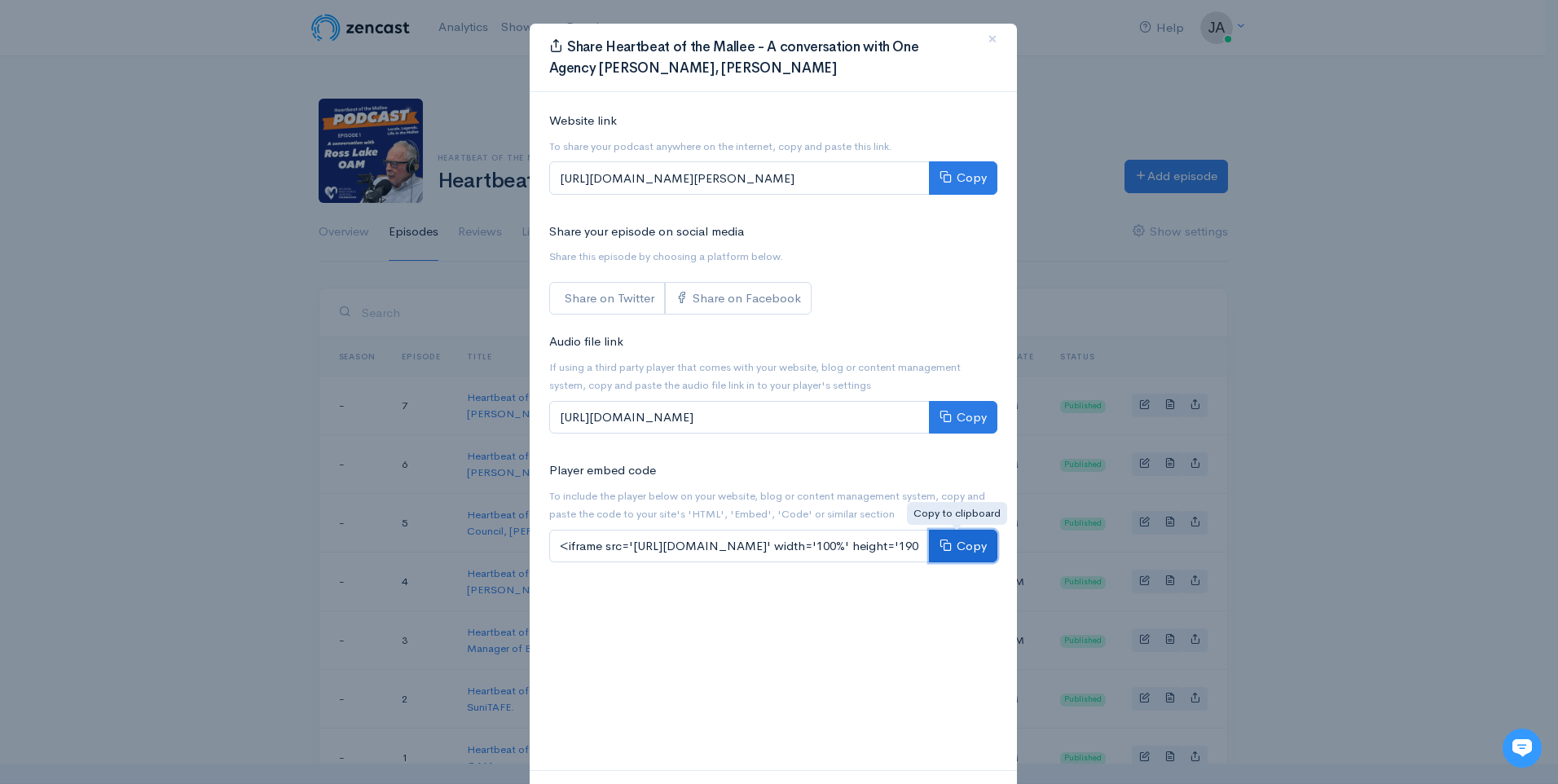
click at [948, 543] on button "Copy" at bounding box center [963, 546] width 69 height 33
click at [988, 34] on span "×" at bounding box center [992, 38] width 10 height 24
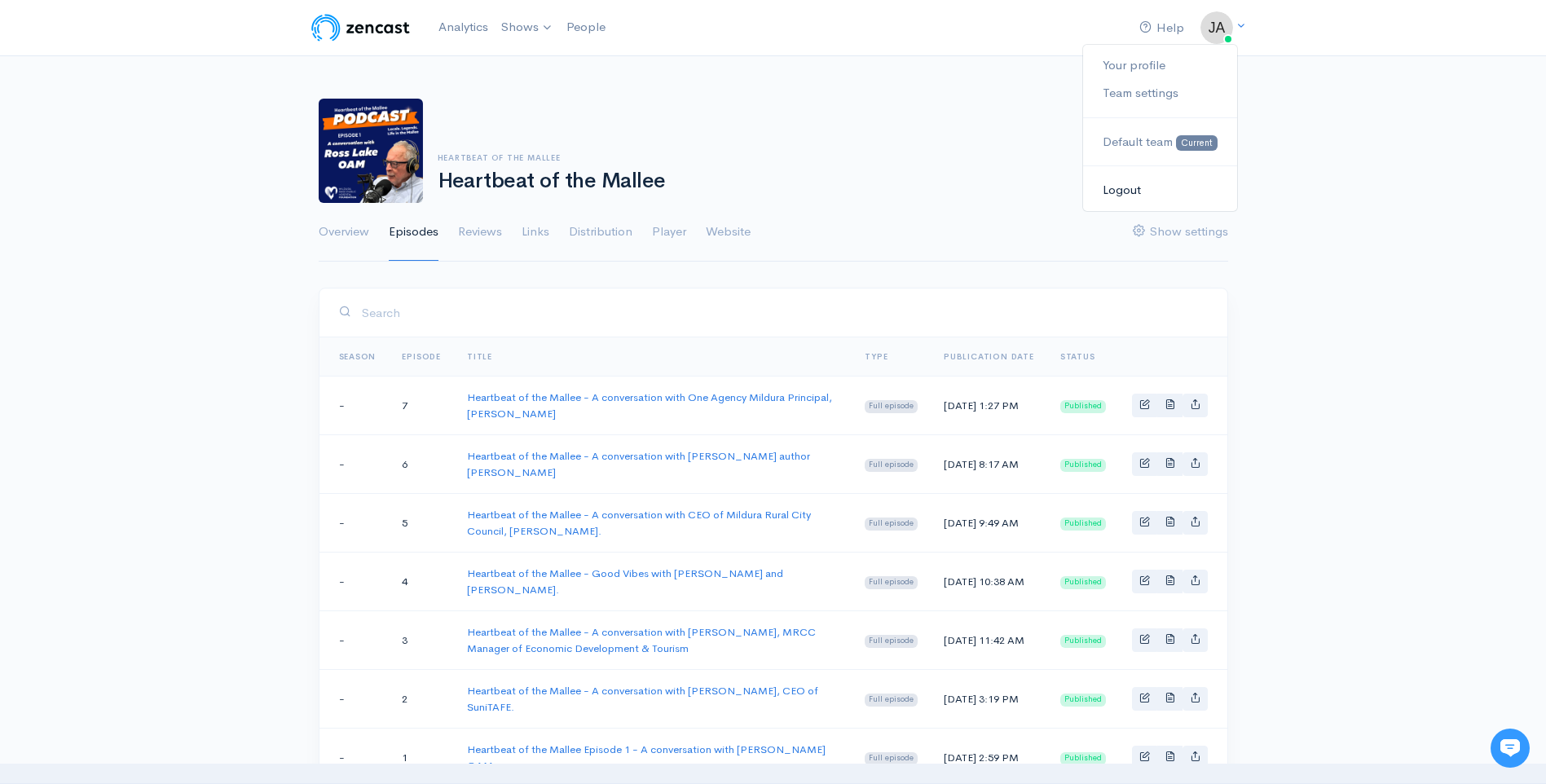
click at [1124, 189] on link "Logout" at bounding box center [1159, 190] width 153 height 28
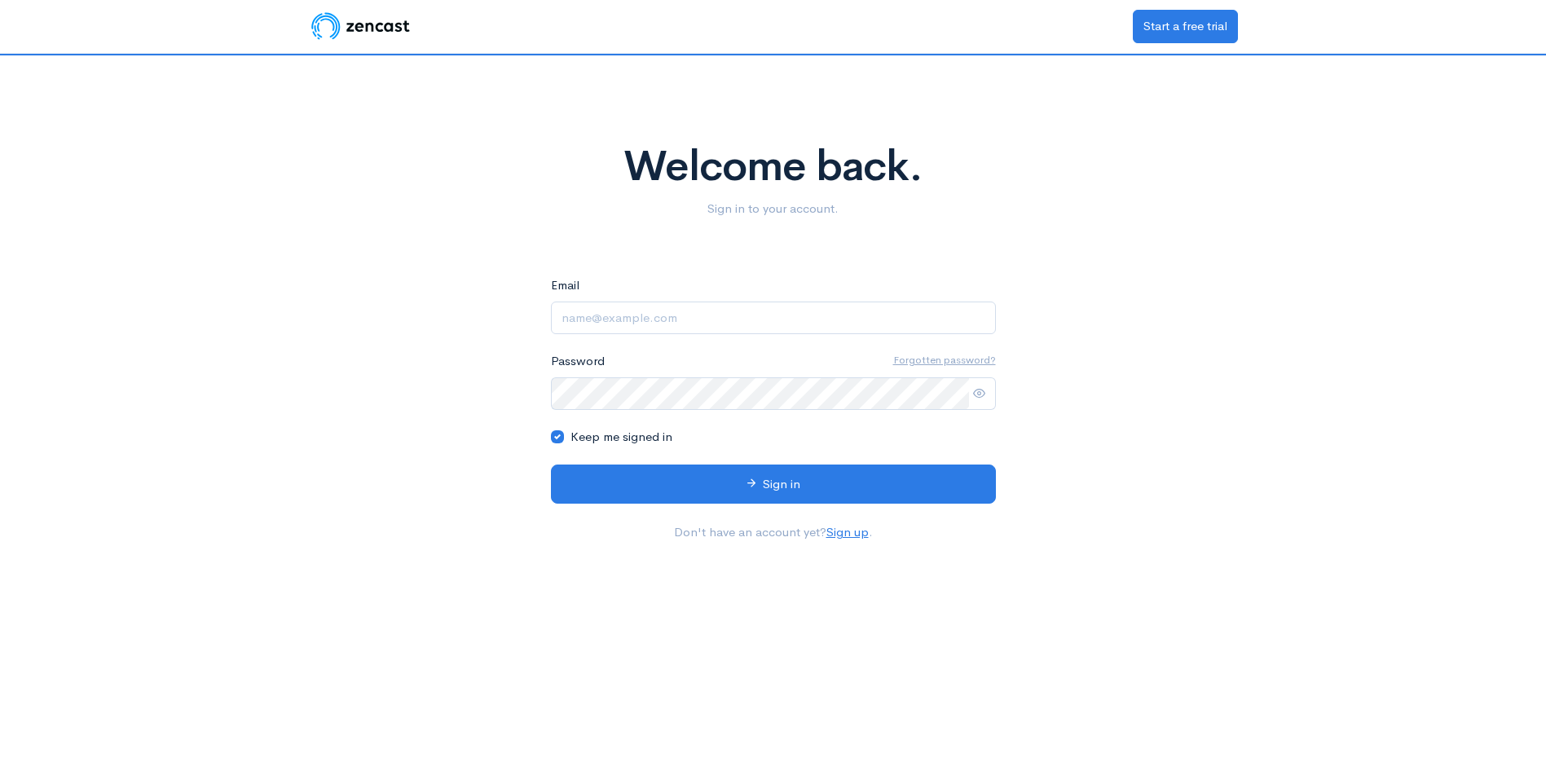
type input "janstey@mbph.org.au"
